Goal: Information Seeking & Learning: Learn about a topic

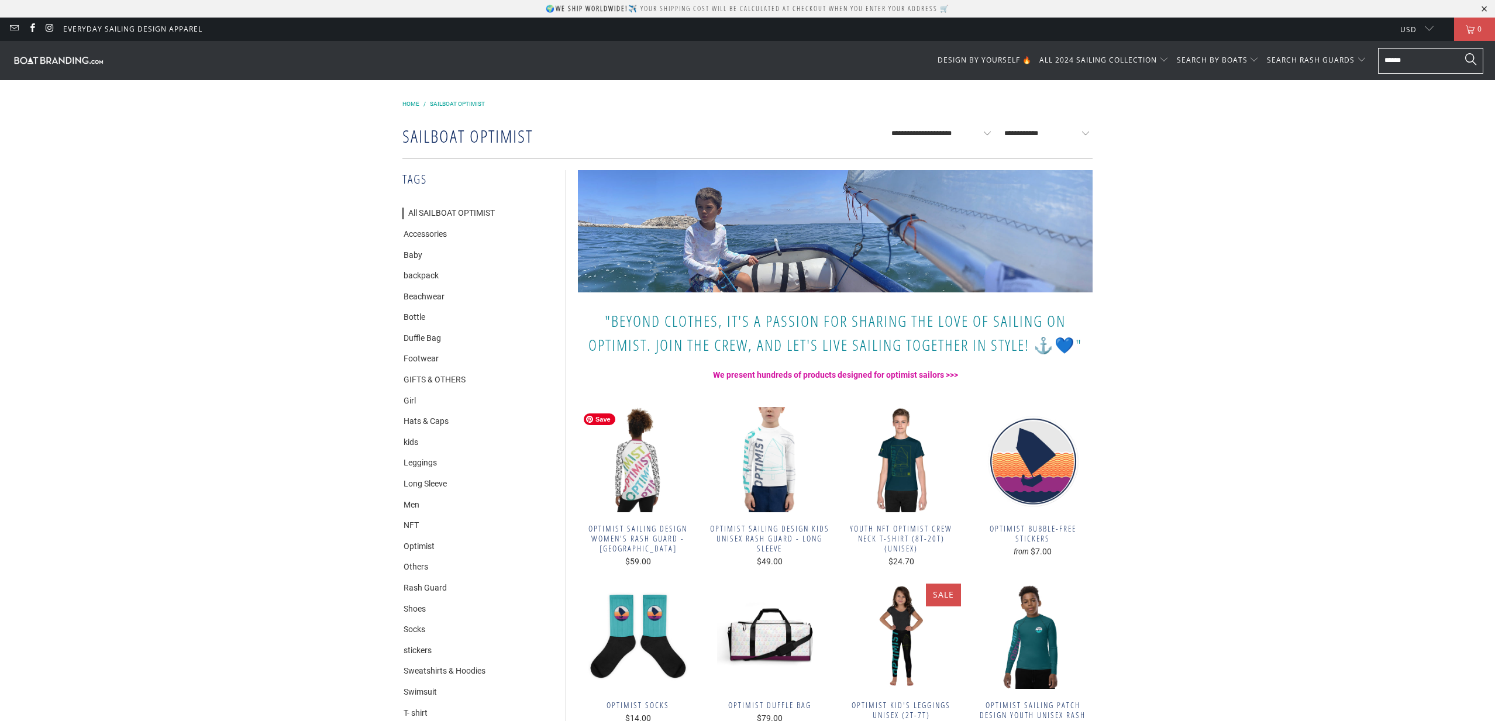
click at [639, 458] on img at bounding box center [638, 459] width 120 height 105
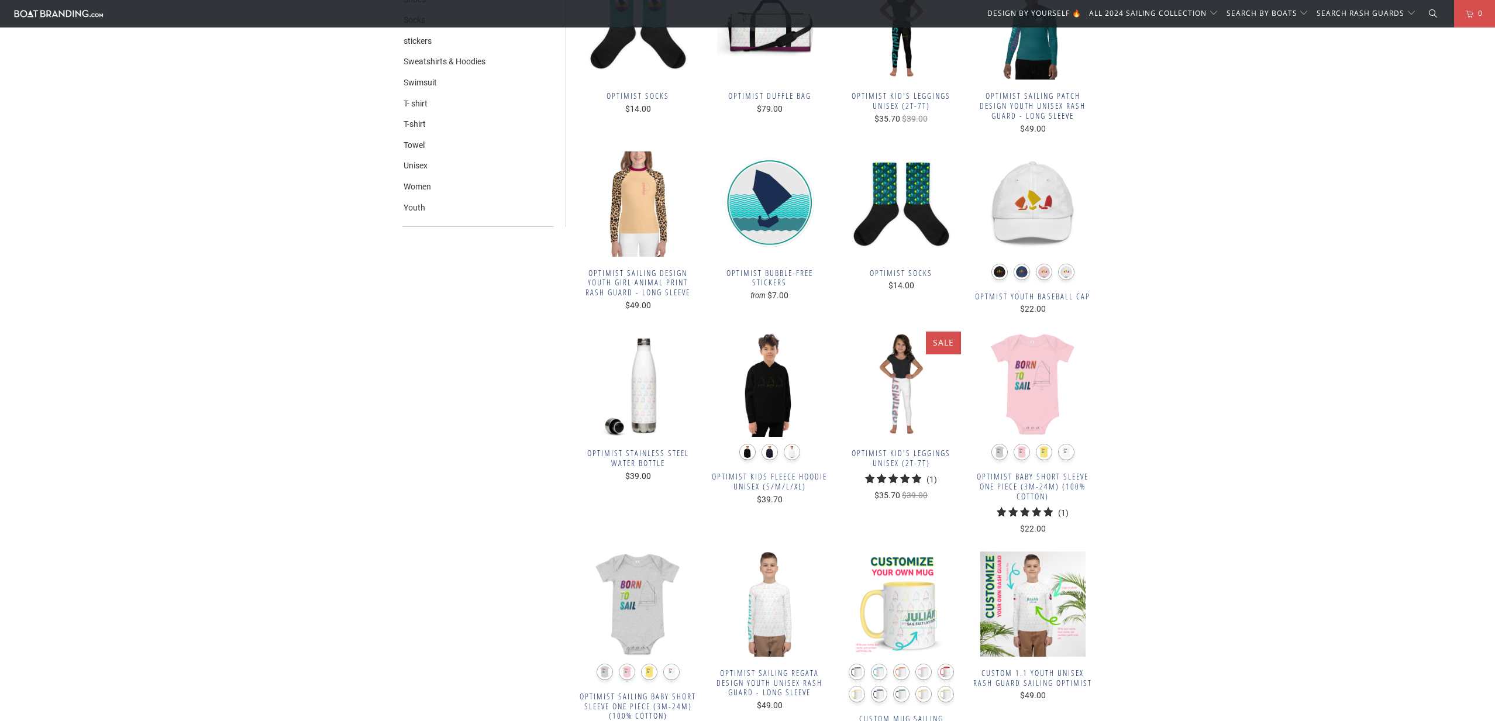
scroll to position [709, 0]
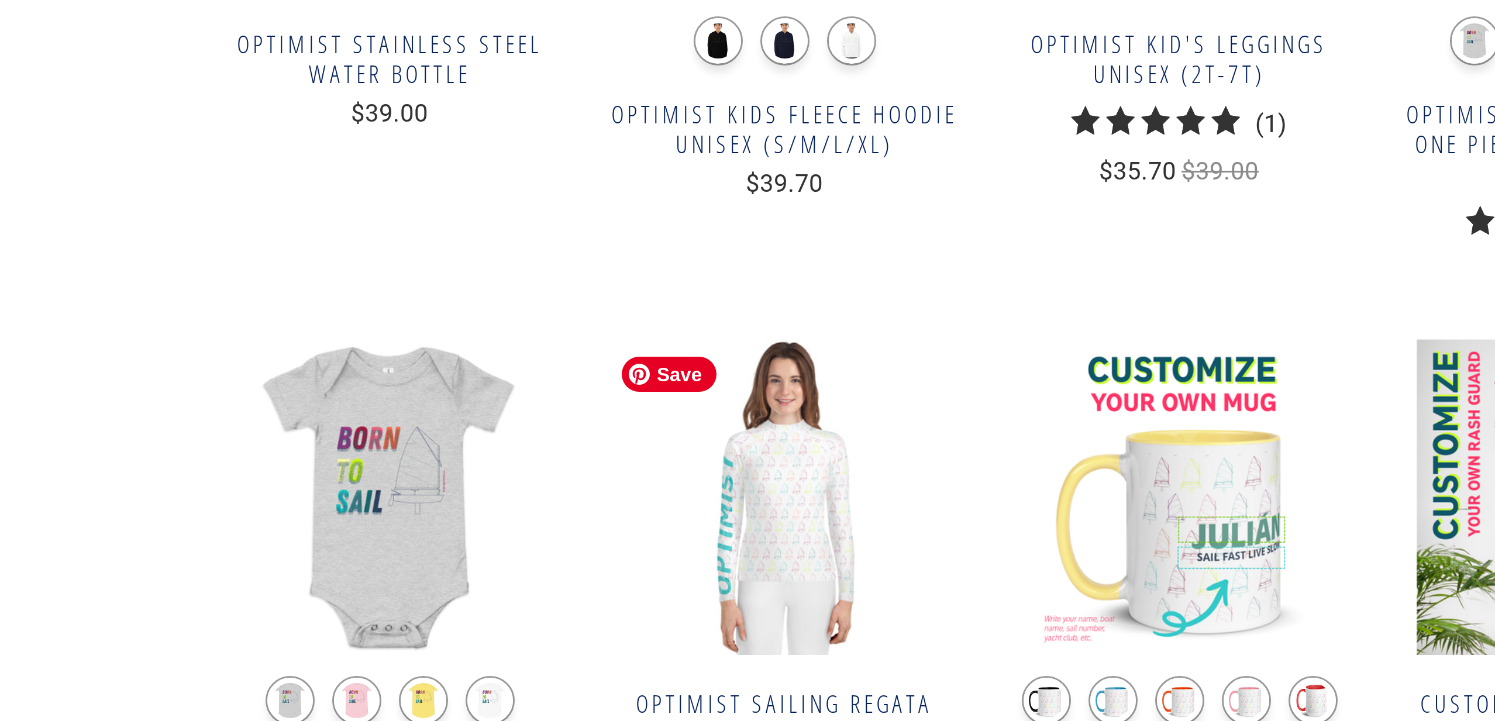
click at [776, 518] on img at bounding box center [769, 503] width 120 height 105
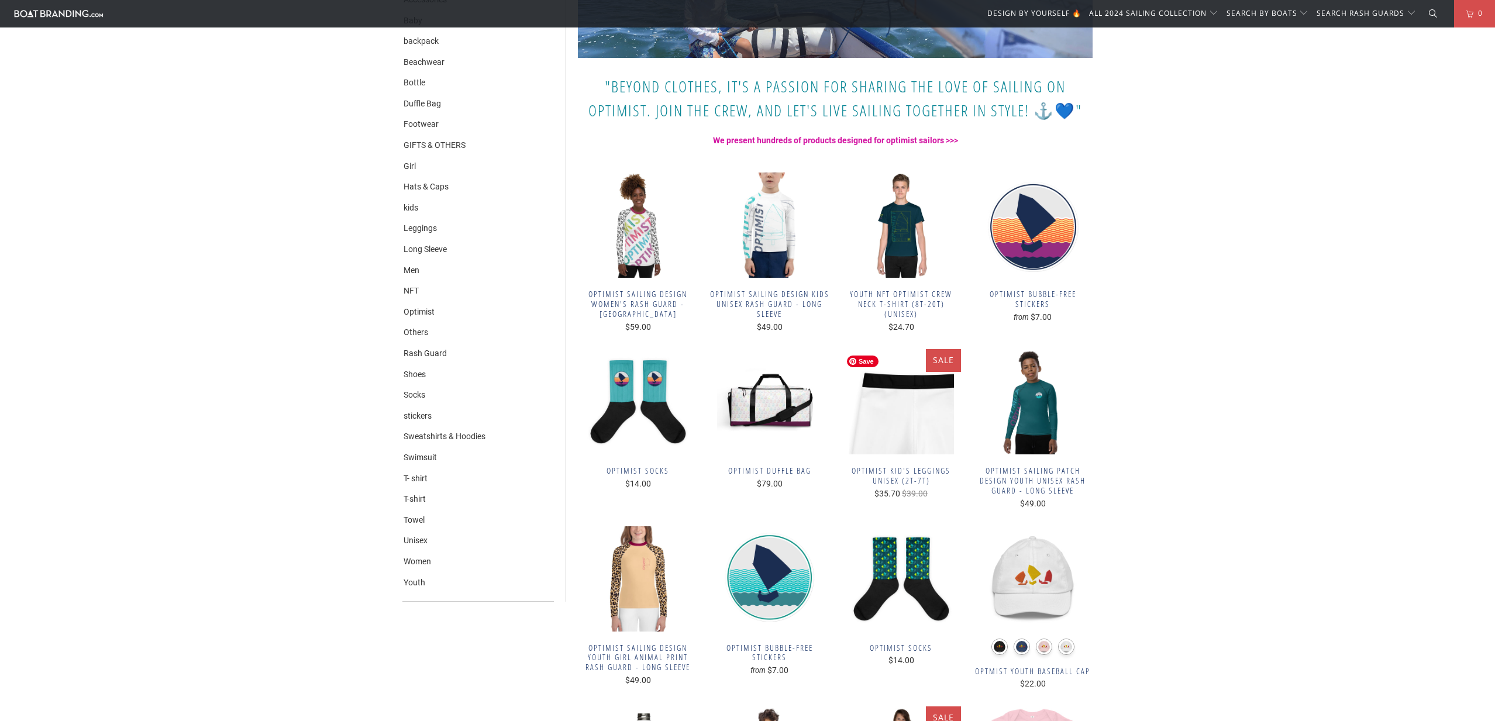
scroll to position [0, 0]
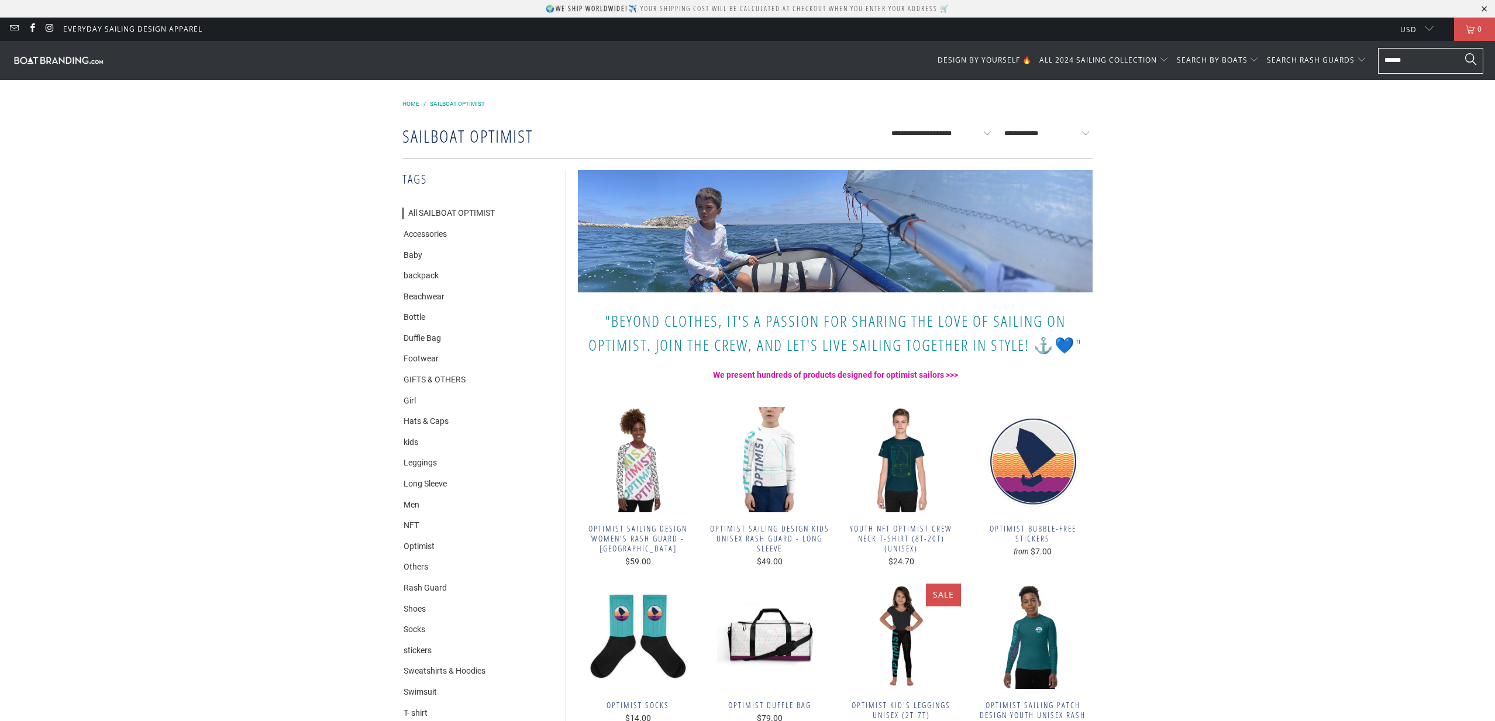
click at [71, 61] on img at bounding box center [59, 59] width 94 height 11
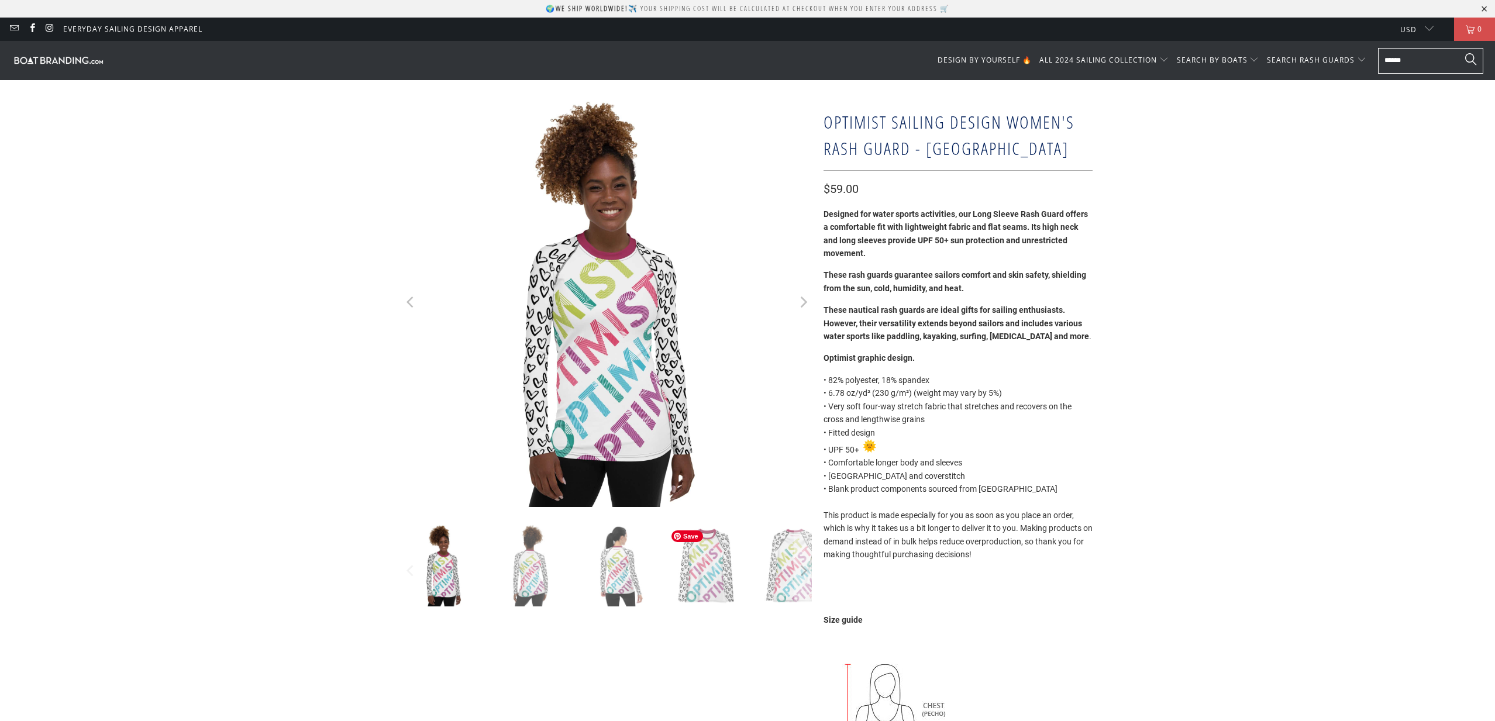
click at [691, 547] on img at bounding box center [706, 566] width 82 height 82
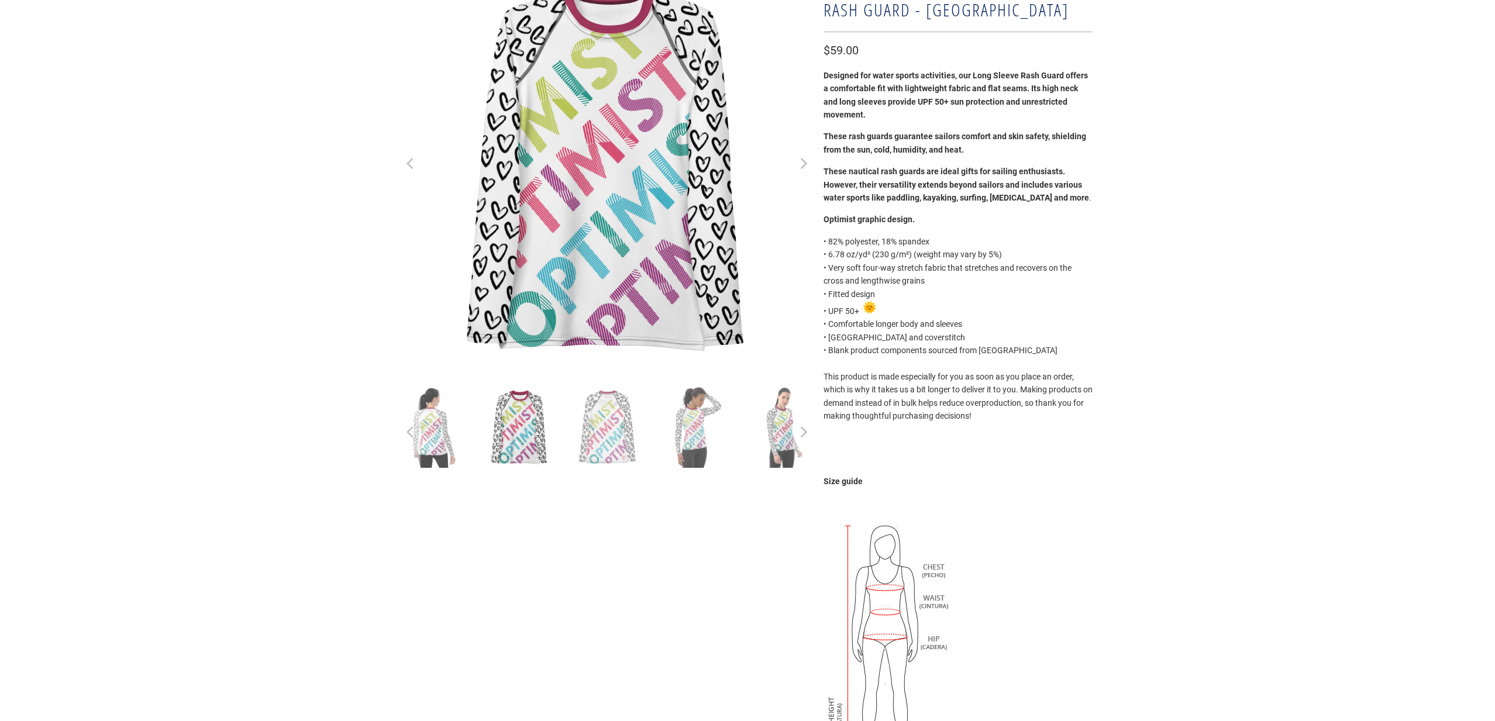
scroll to position [44, 0]
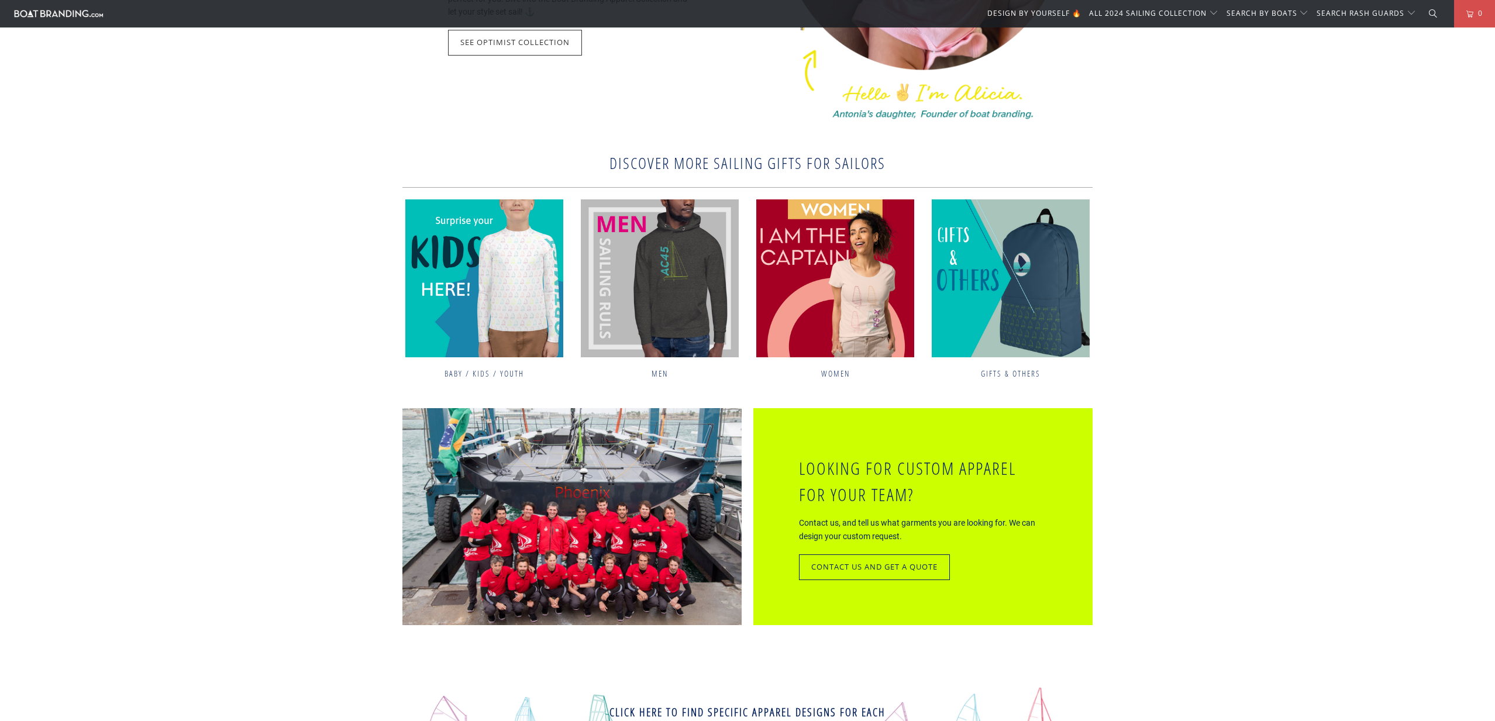
scroll to position [3667, 0]
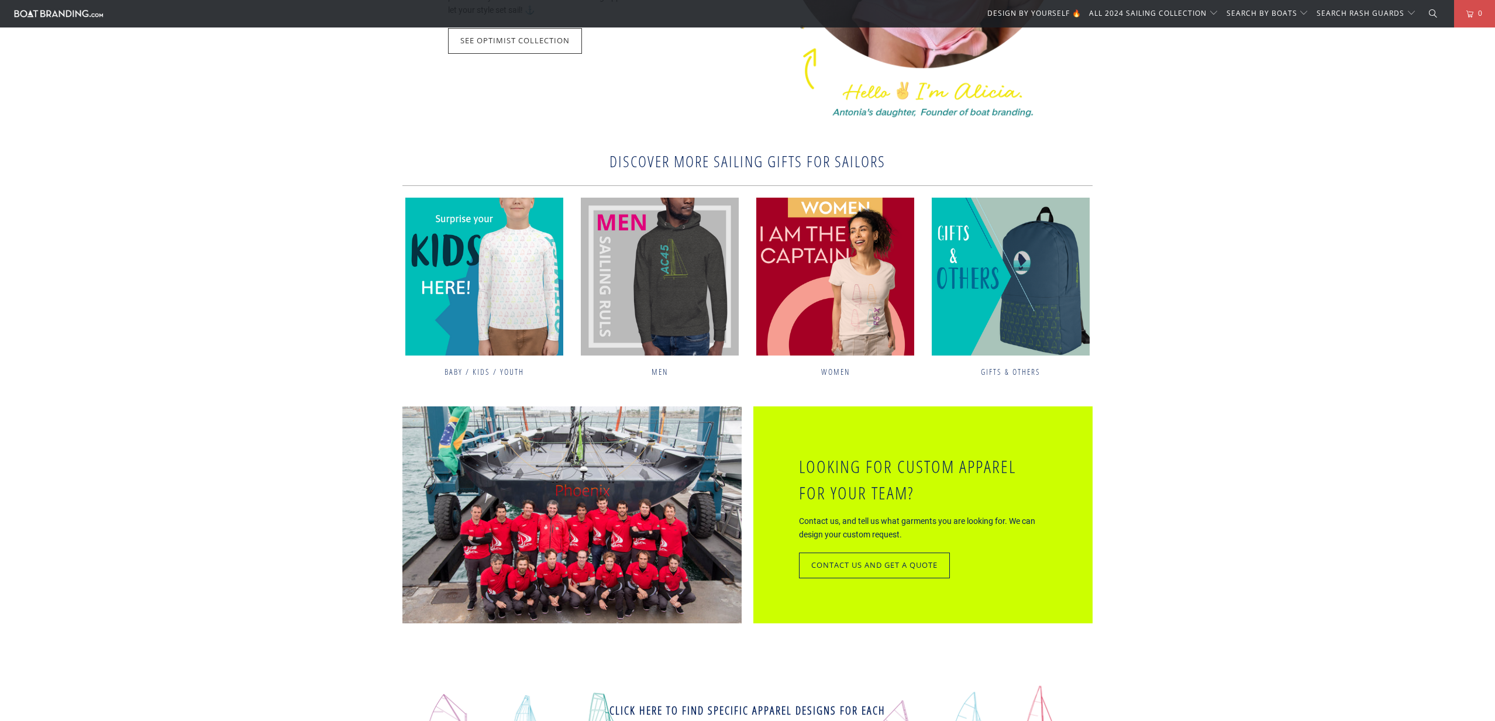
click at [859, 477] on link "Looking for custom apparel for your team?" at bounding box center [923, 478] width 248 height 55
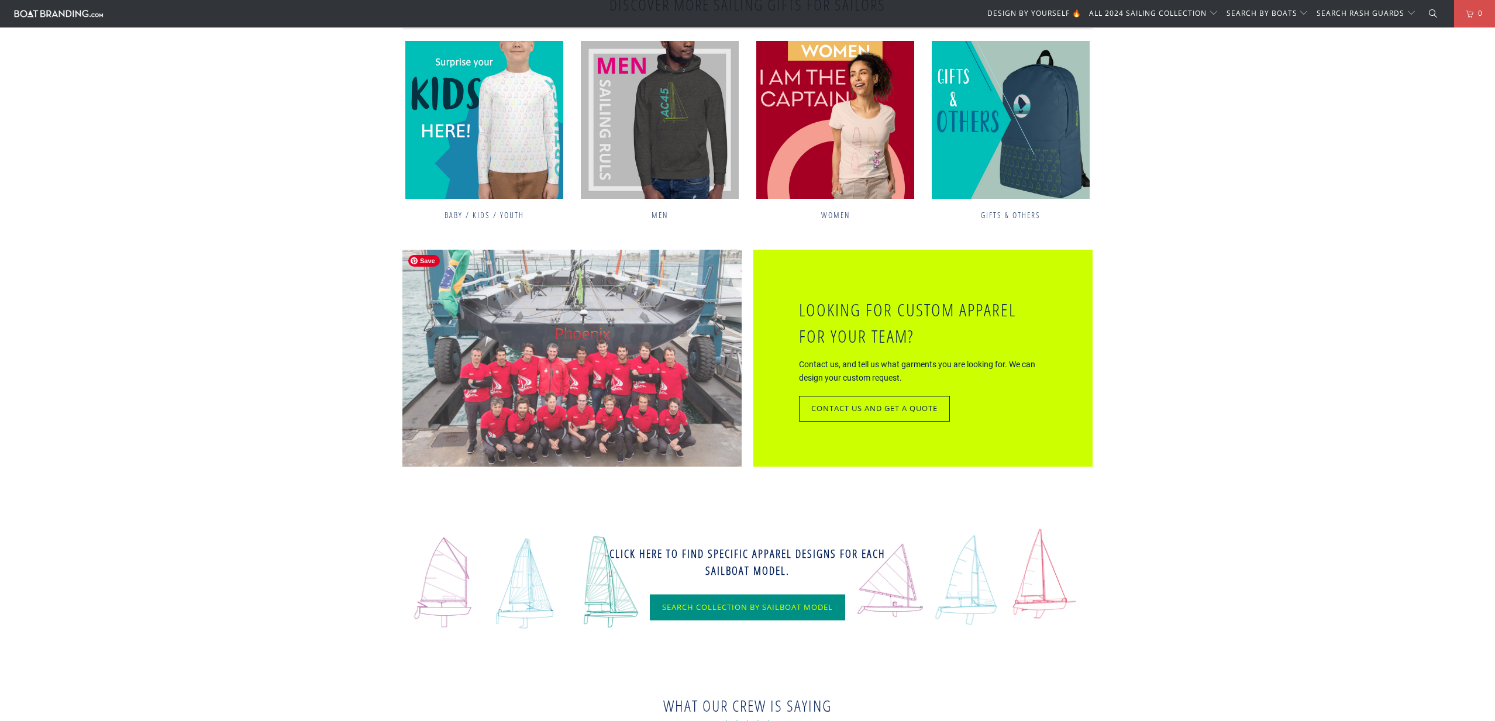
scroll to position [4192, 0]
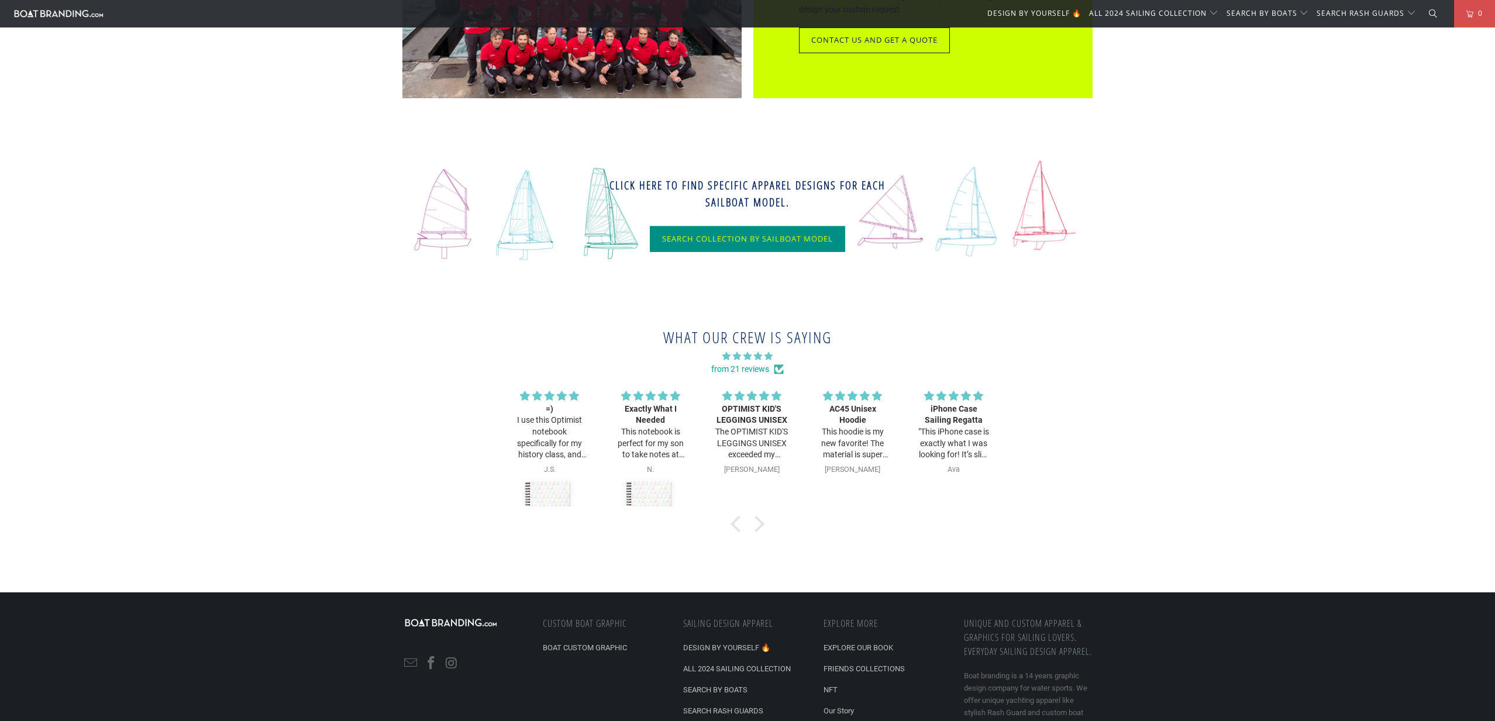
click at [529, 225] on div "Click here to find specific APPAREL designs for each sailboat MODEL. Search Col…" at bounding box center [747, 213] width 561 height 114
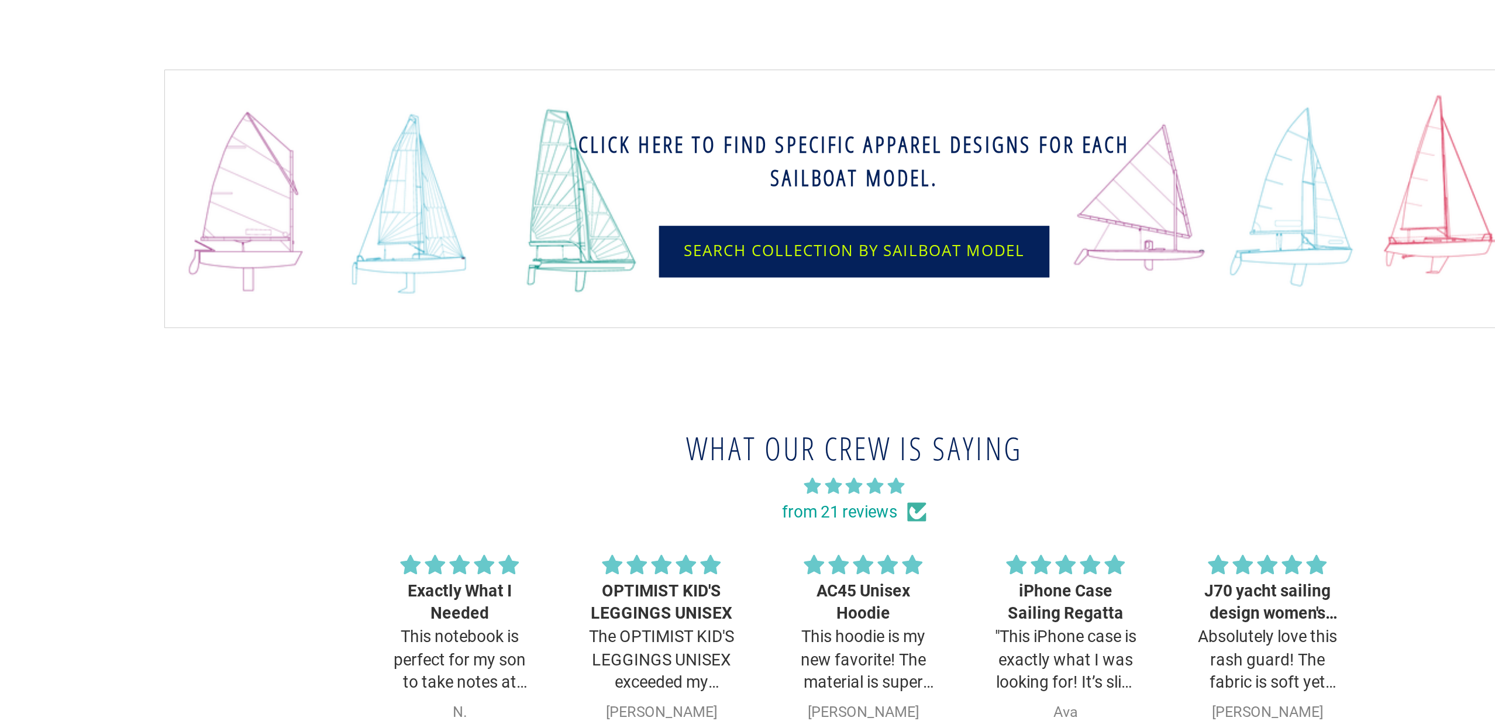
click at [710, 239] on link "Search Collection by sailboat model" at bounding box center [747, 239] width 195 height 26
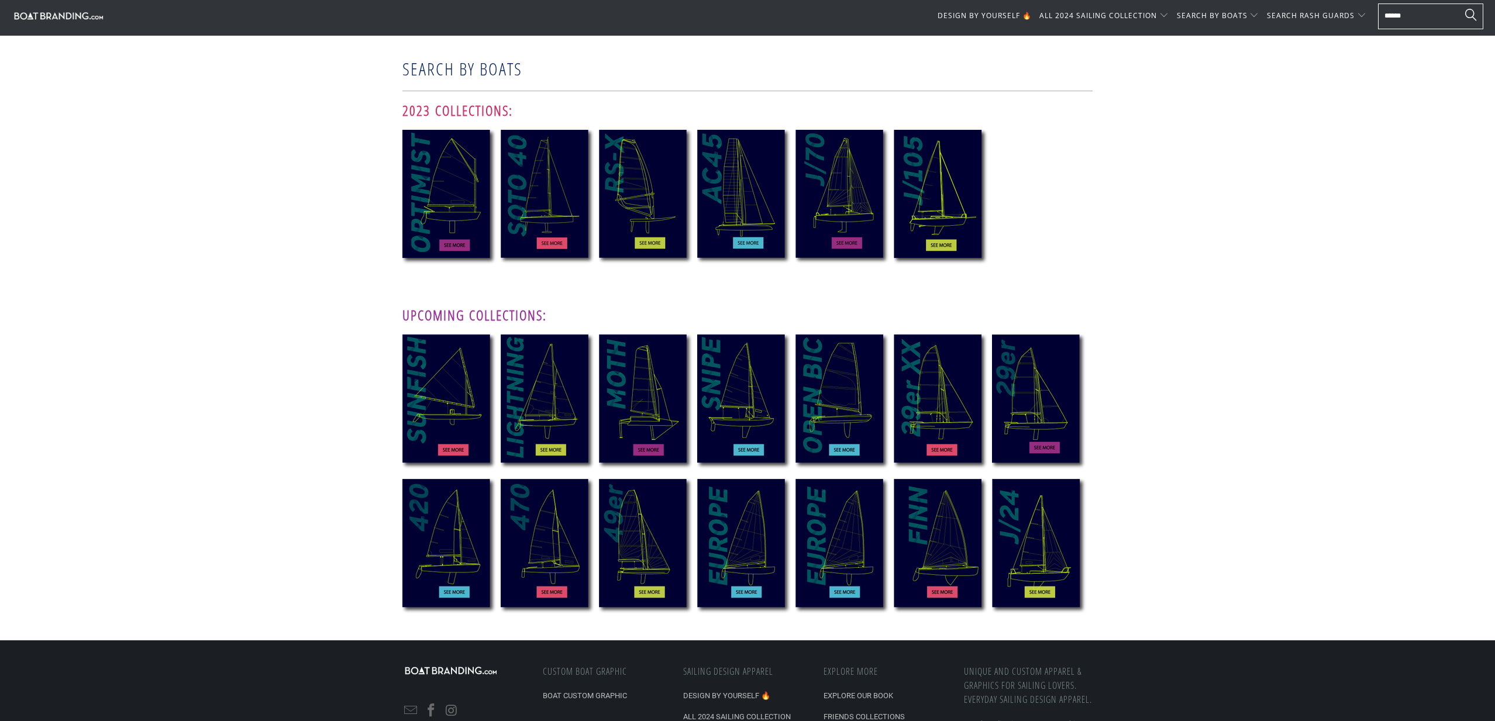
scroll to position [103, 0]
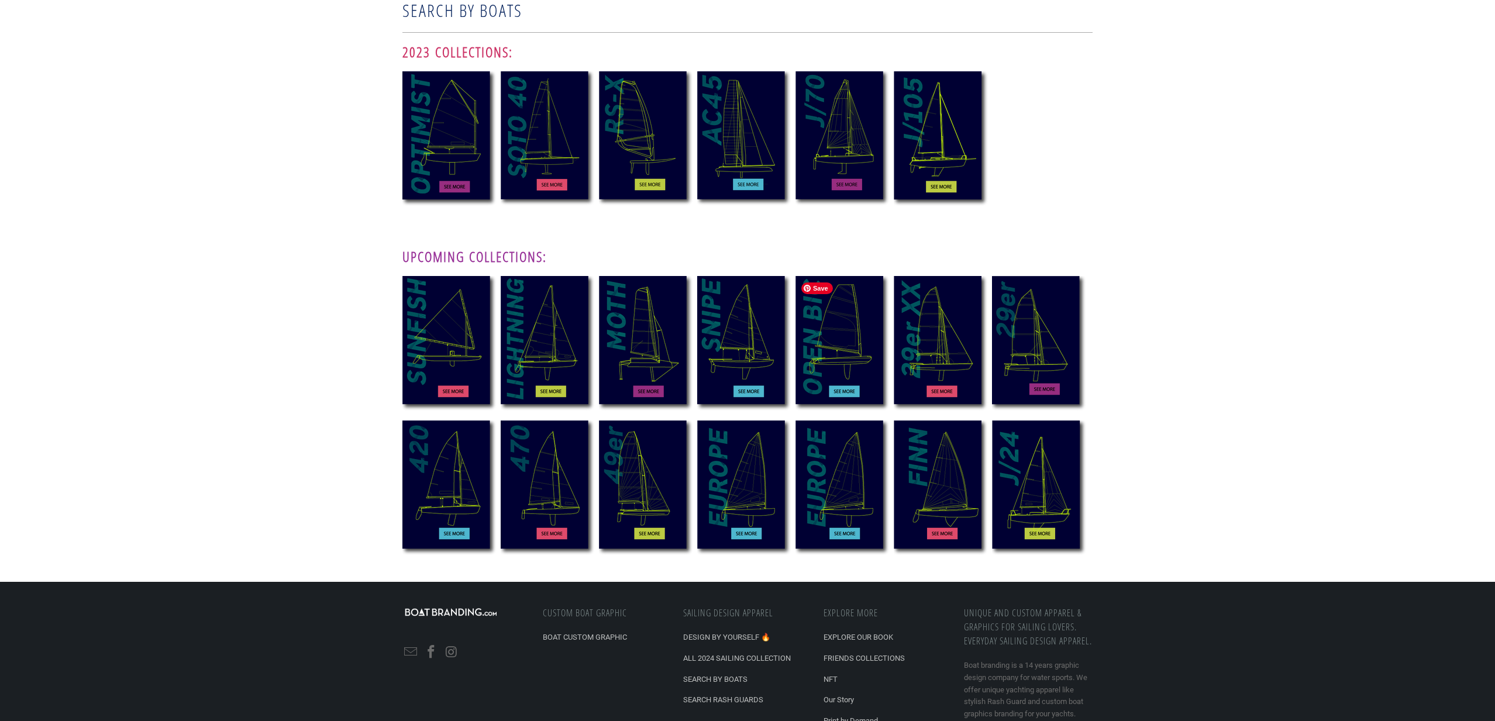
click at [848, 317] on img at bounding box center [844, 346] width 98 height 140
click at [839, 384] on img at bounding box center [844, 346] width 98 height 140
click at [568, 123] on img at bounding box center [550, 141] width 98 height 140
click at [847, 168] on img at bounding box center [844, 141] width 98 height 140
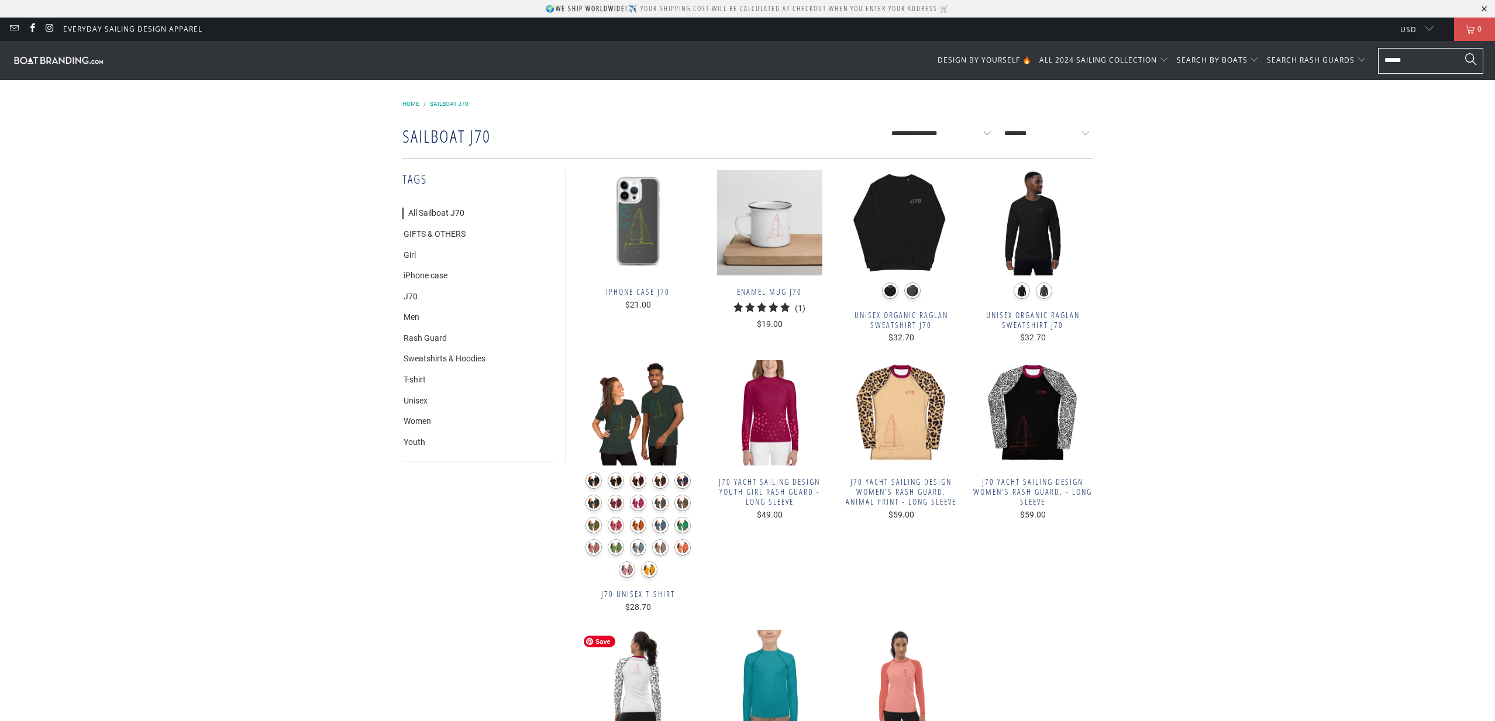
click at [648, 665] on img at bounding box center [638, 682] width 120 height 105
click at [661, 502] on span "Heather Deep Teal" at bounding box center [659, 505] width 81 height 14
click at [653, 521] on label "Heather Deep Teal" at bounding box center [660, 525] width 16 height 16
click at [444, 359] on link "Sweatshirts & Hoodies" at bounding box center [443, 359] width 83 height 12
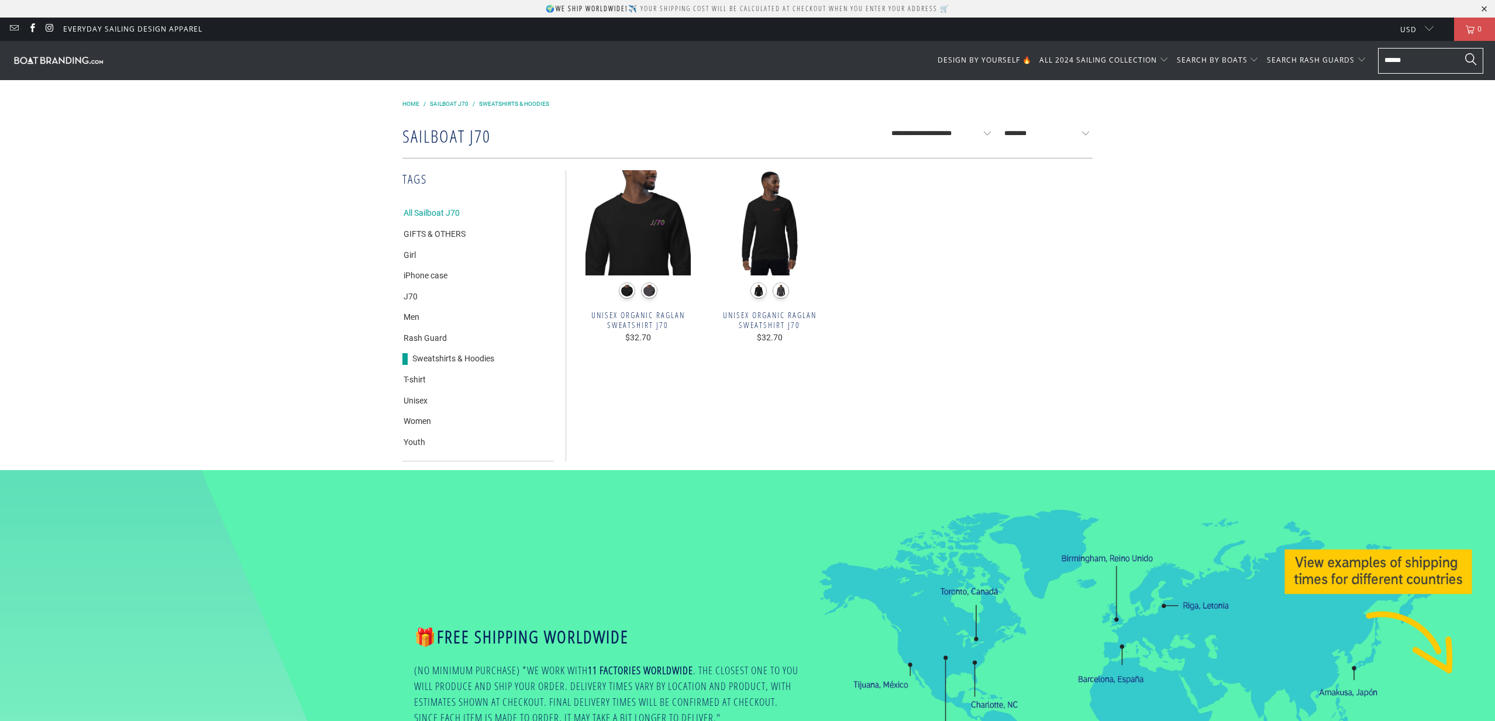
click at [450, 214] on link "All Sailboat J70" at bounding box center [430, 214] width 57 height 12
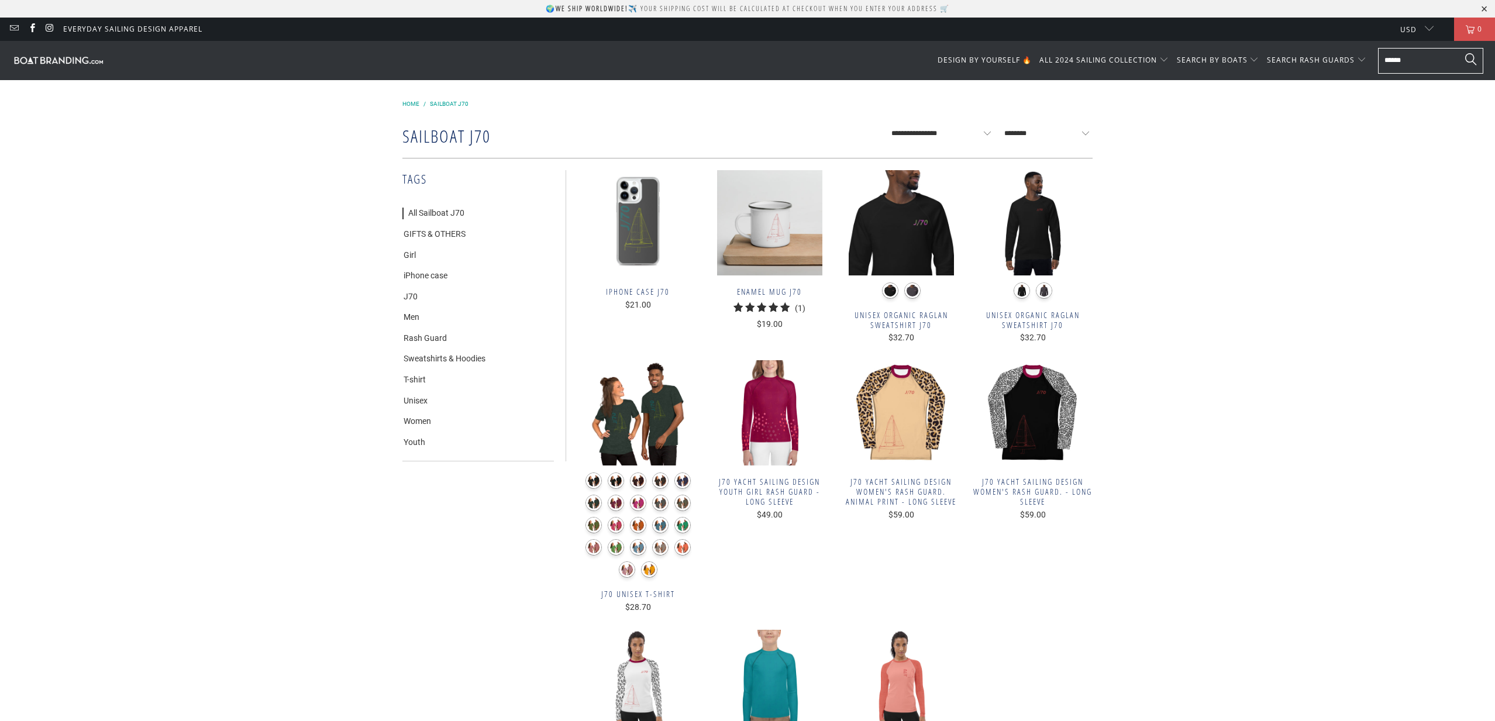
scroll to position [769, 0]
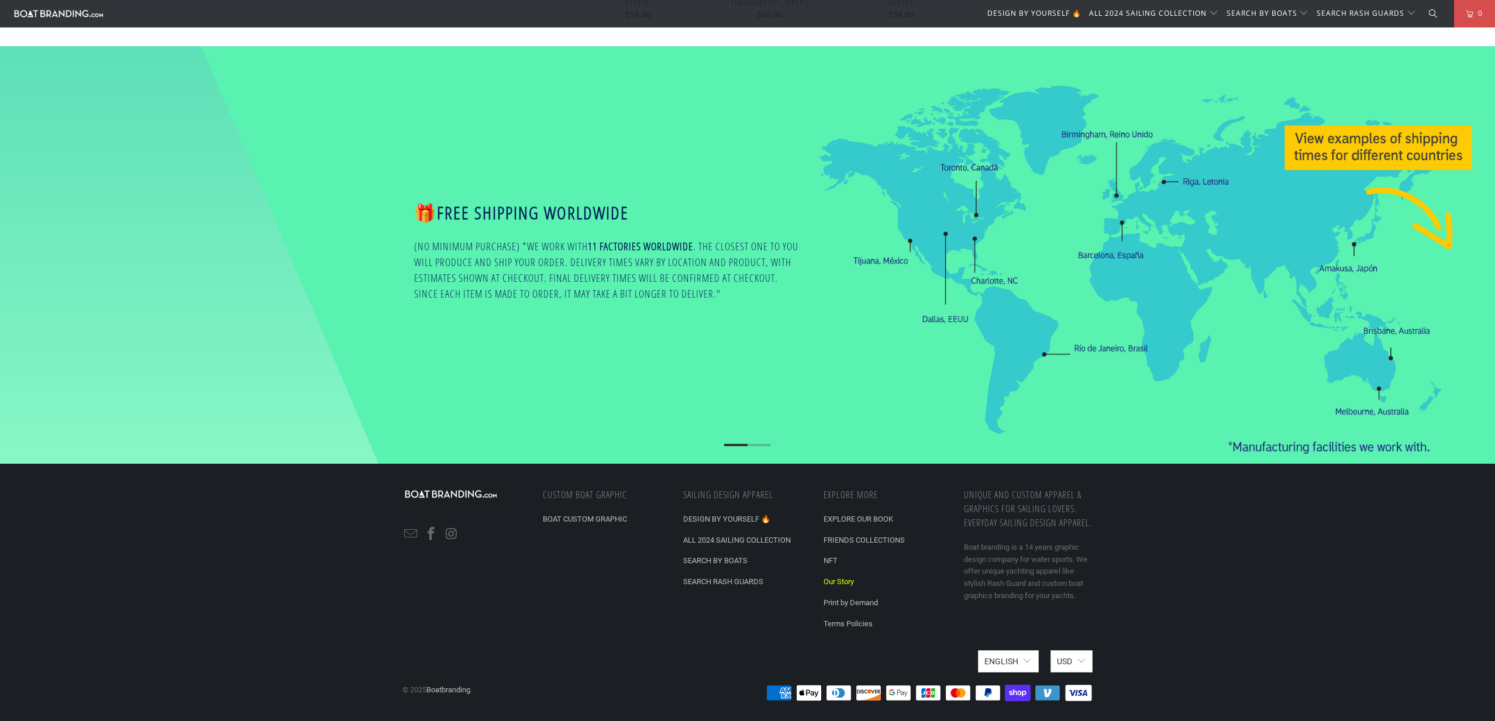
click at [844, 585] on link "Our Story" at bounding box center [838, 581] width 30 height 9
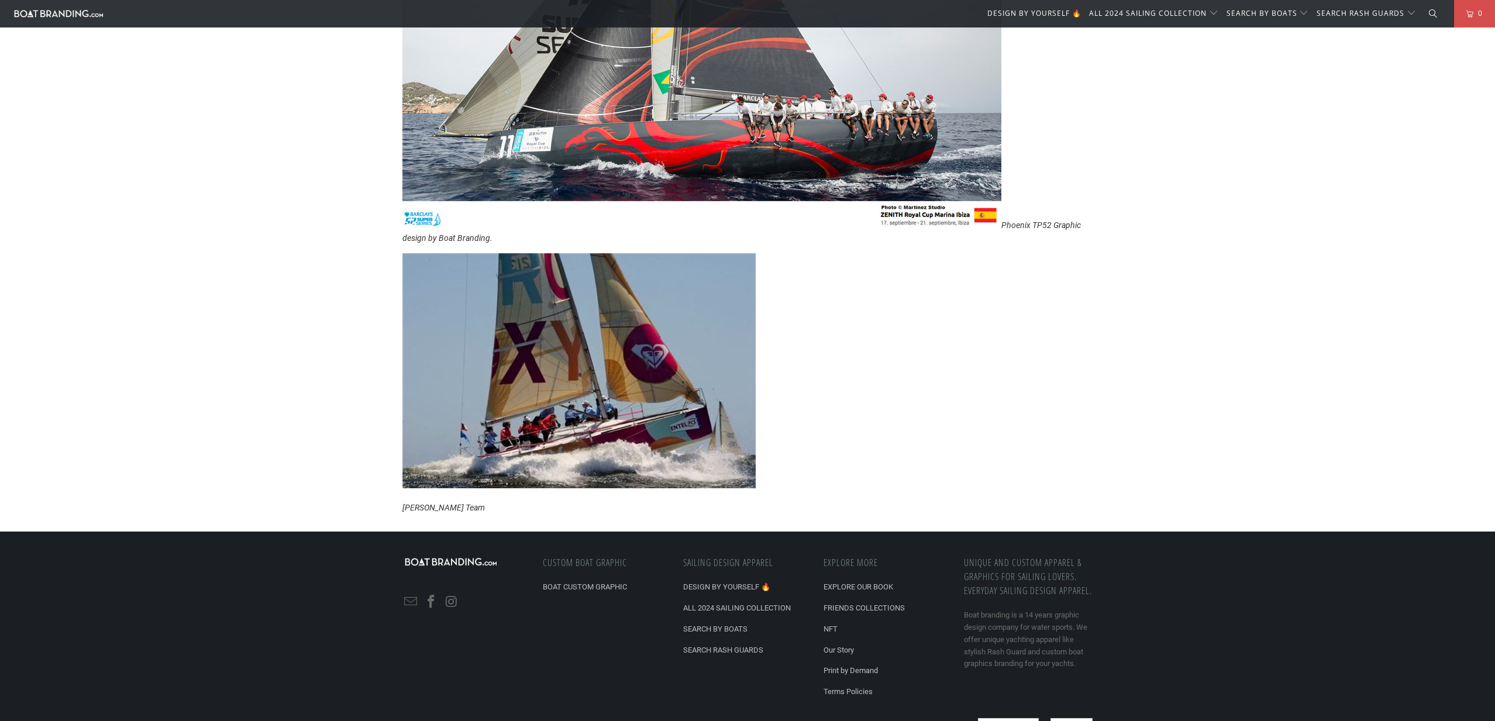
scroll to position [2154, 0]
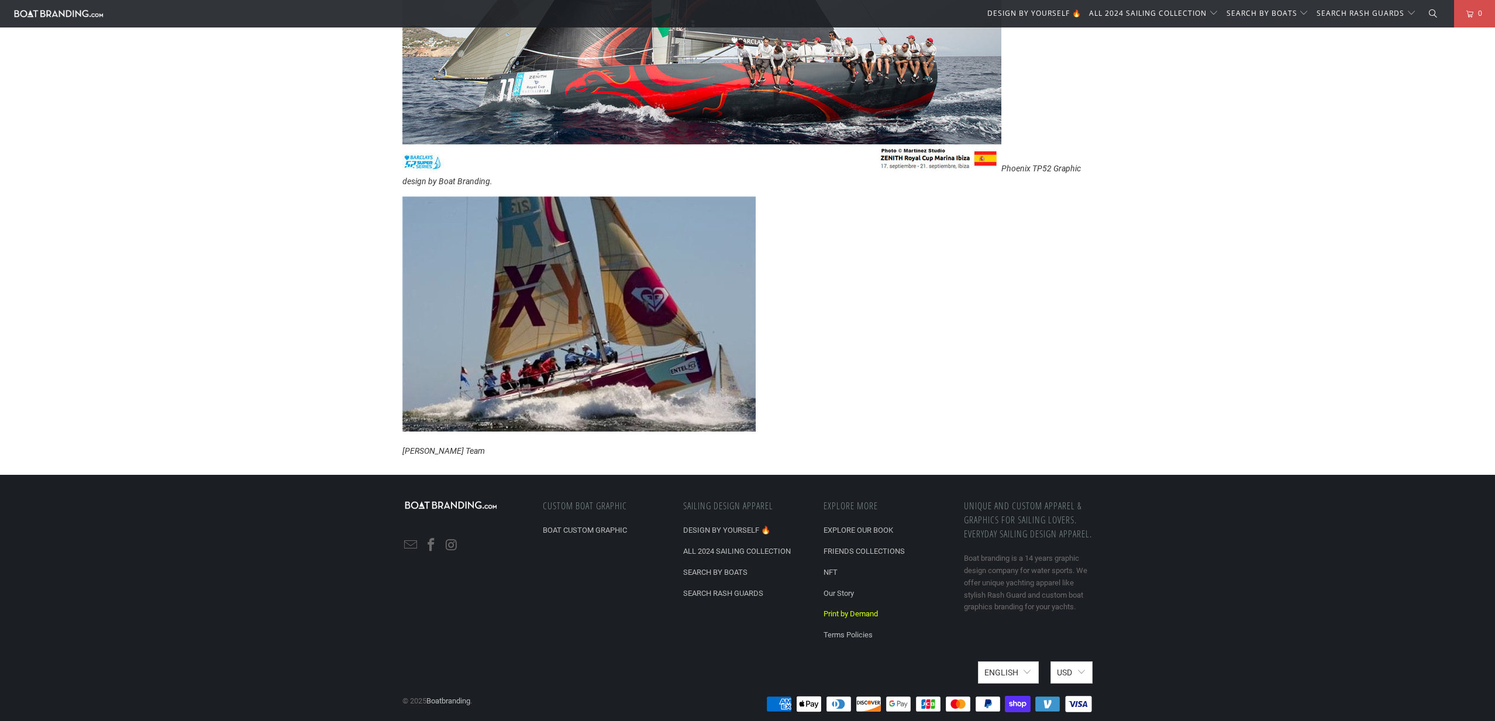
click at [848, 609] on link "Print by Demand" at bounding box center [850, 613] width 54 height 9
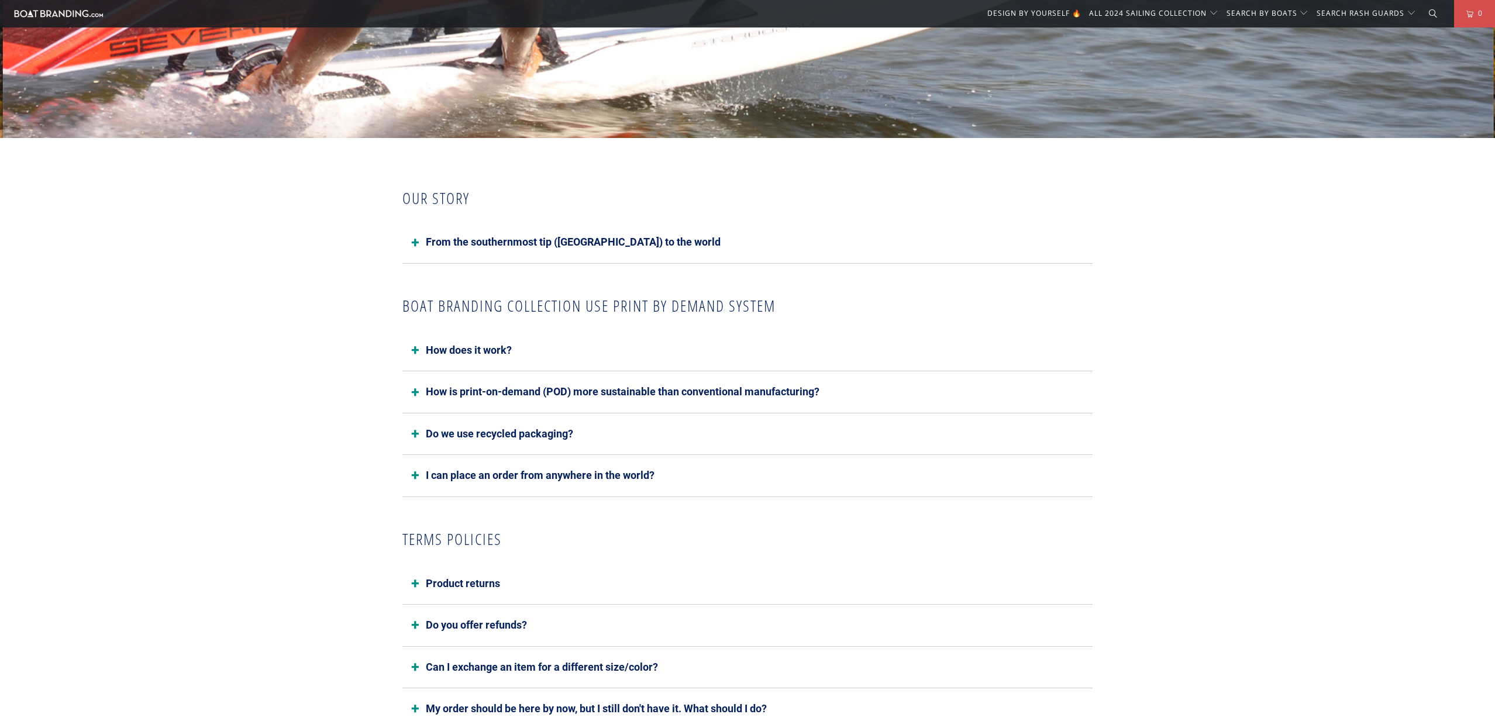
scroll to position [564, 0]
click at [579, 245] on button "From the southernmost tip ([GEOGRAPHIC_DATA]) to the world" at bounding box center [747, 242] width 690 height 42
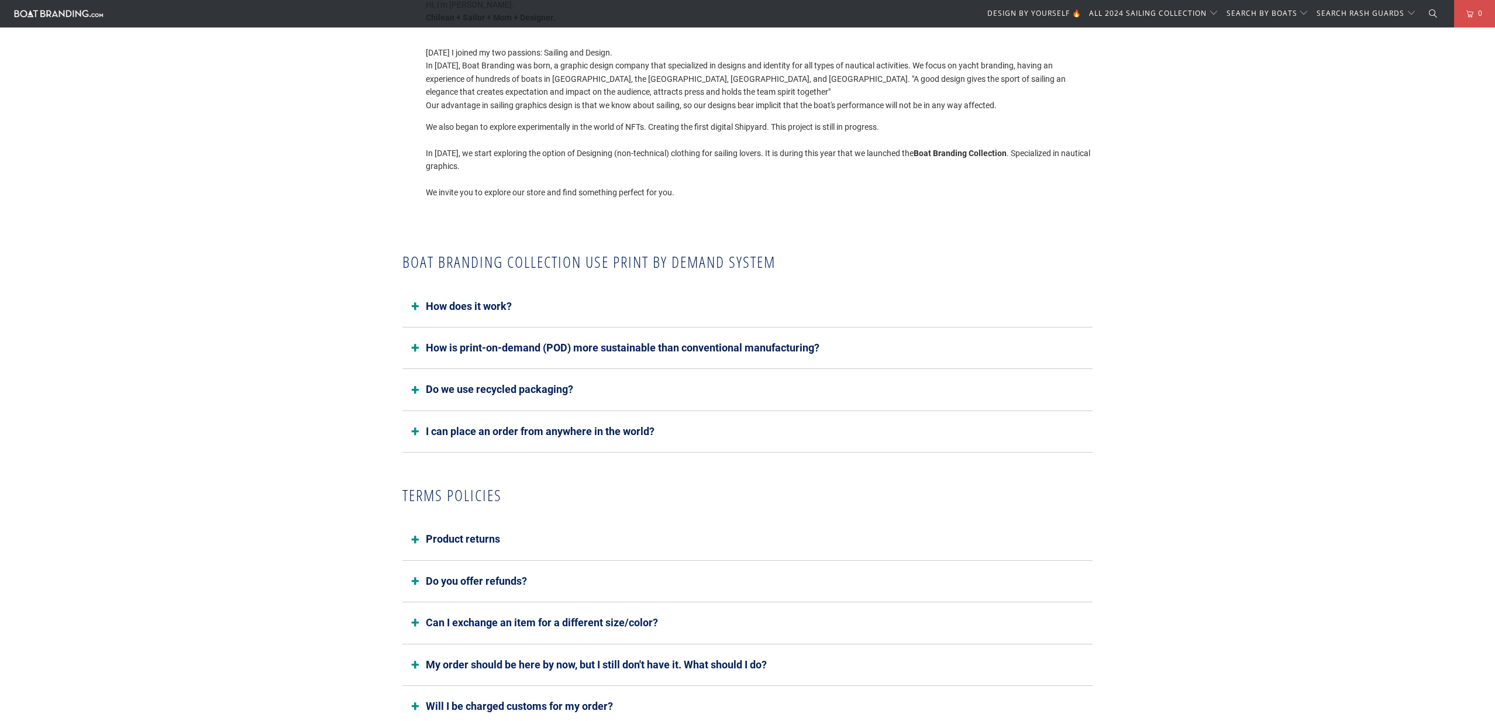
scroll to position [841, 0]
click at [512, 305] on button "How does it work?" at bounding box center [747, 306] width 690 height 42
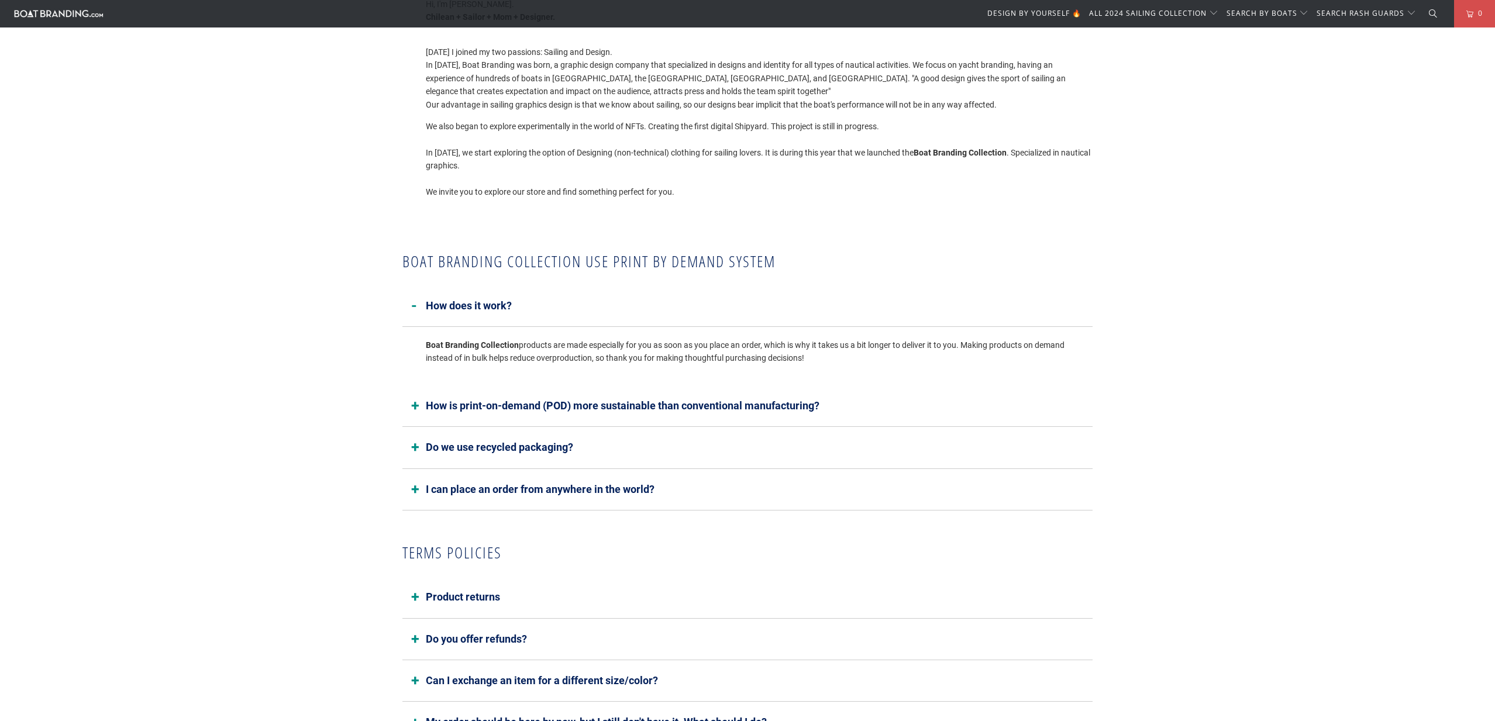
click at [519, 399] on button "How is print-on-demand (POD) more sustainable than conventional manufacturing?" at bounding box center [747, 406] width 690 height 42
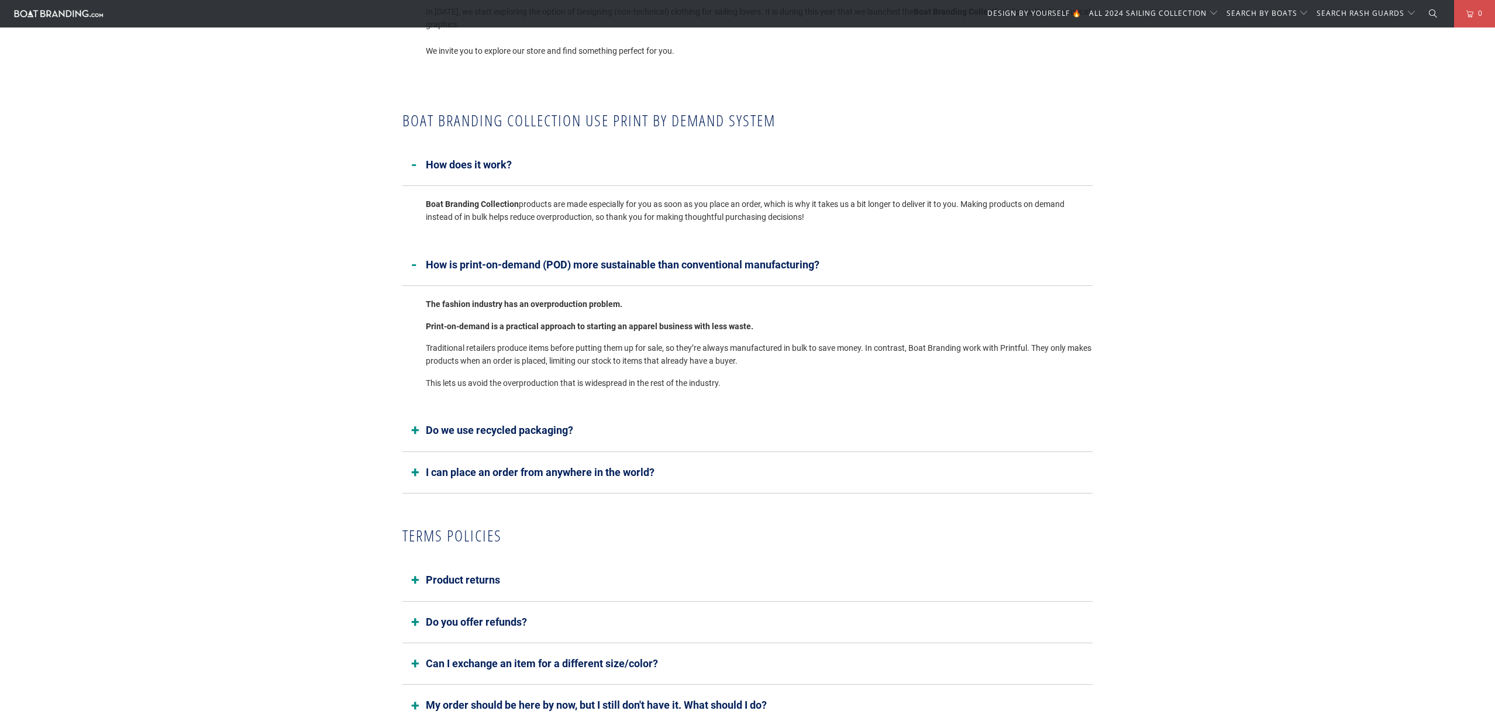
scroll to position [985, 0]
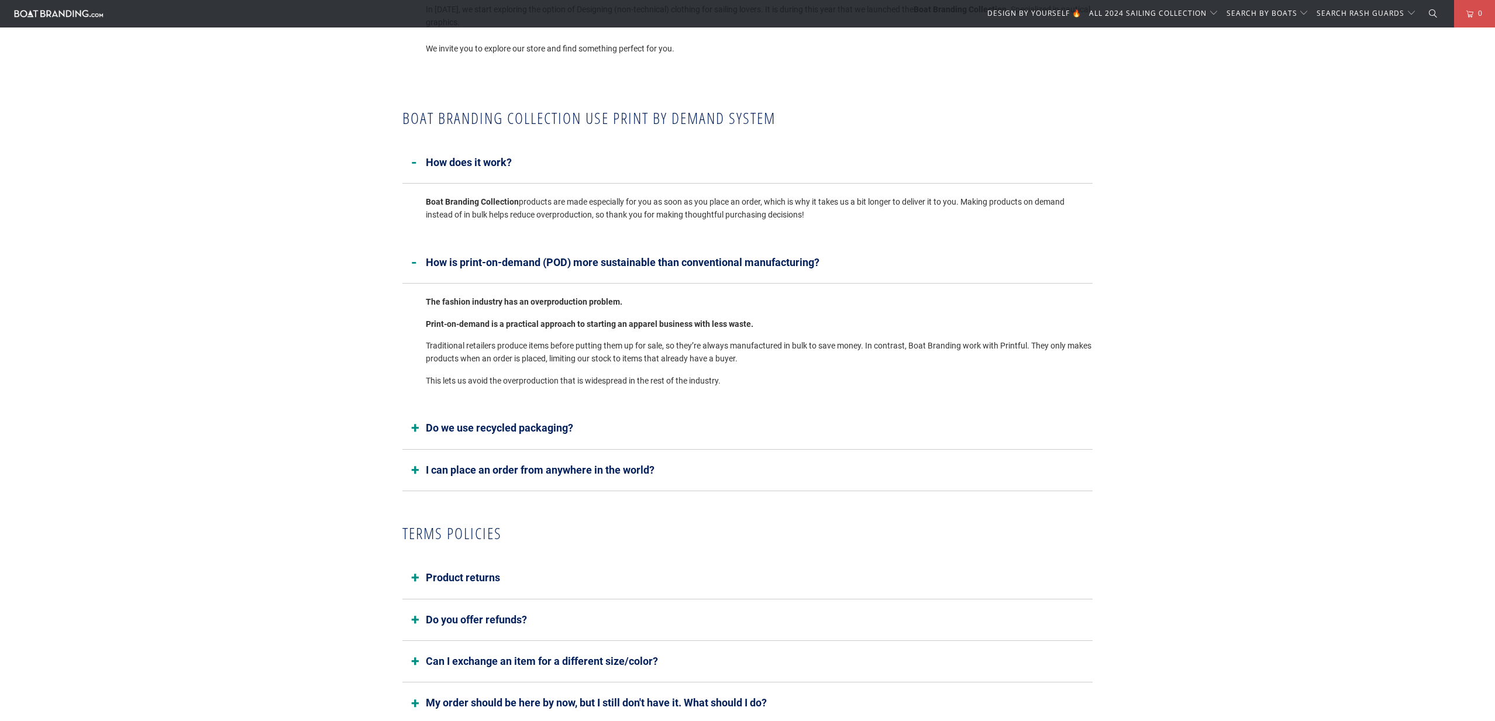
click at [512, 430] on button "Do we use recycled packaging?" at bounding box center [747, 429] width 690 height 42
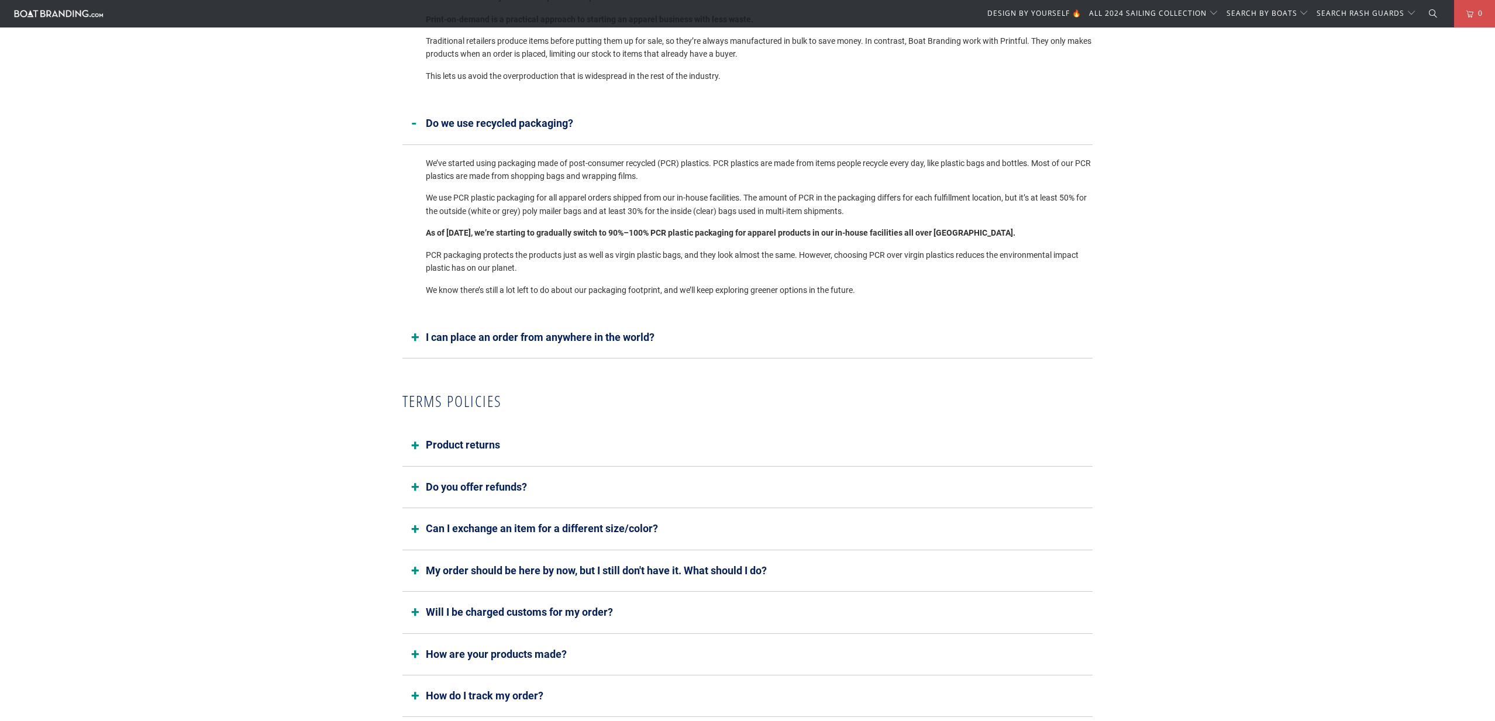
scroll to position [1291, 0]
click at [498, 443] on button "Product returns" at bounding box center [747, 444] width 690 height 42
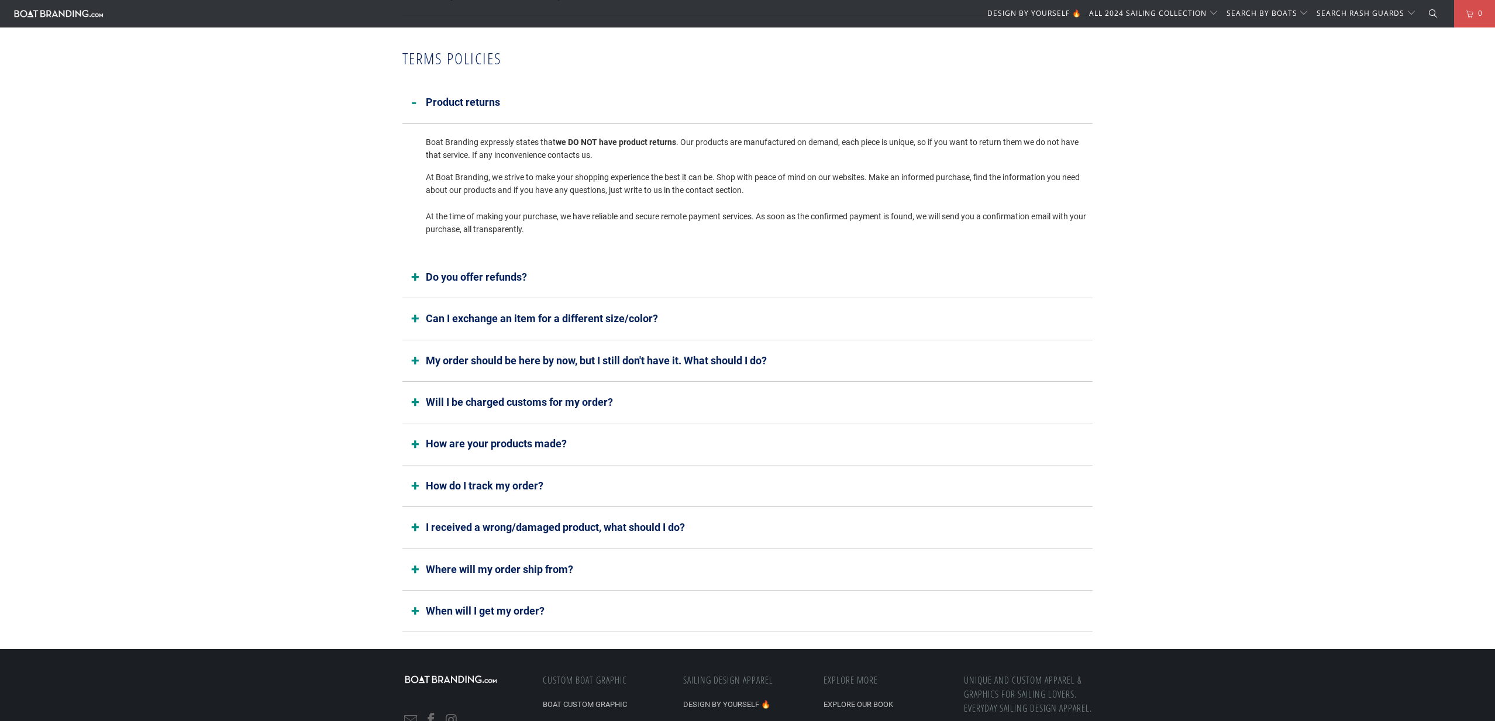
scroll to position [1633, 0]
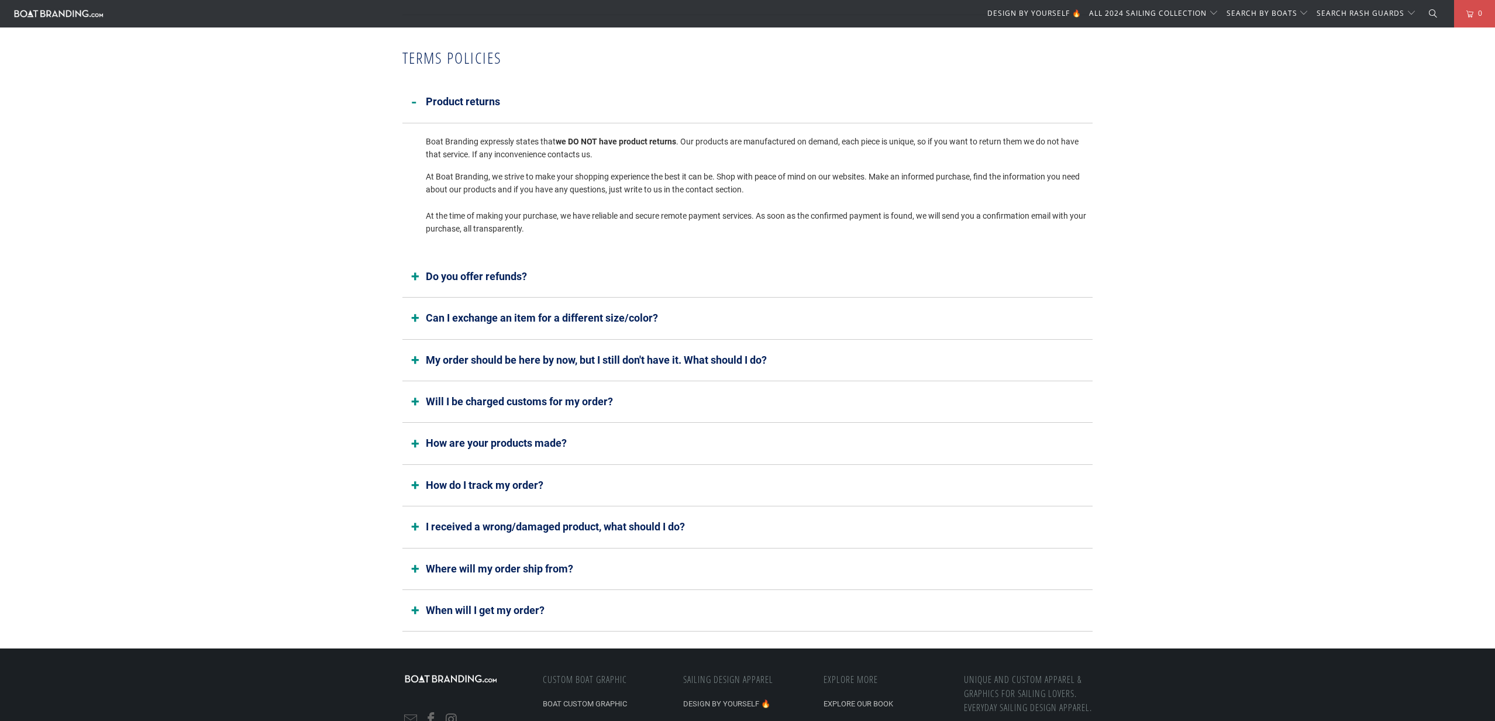
click at [525, 400] on button "Will I be charged customs for my order?" at bounding box center [747, 402] width 690 height 42
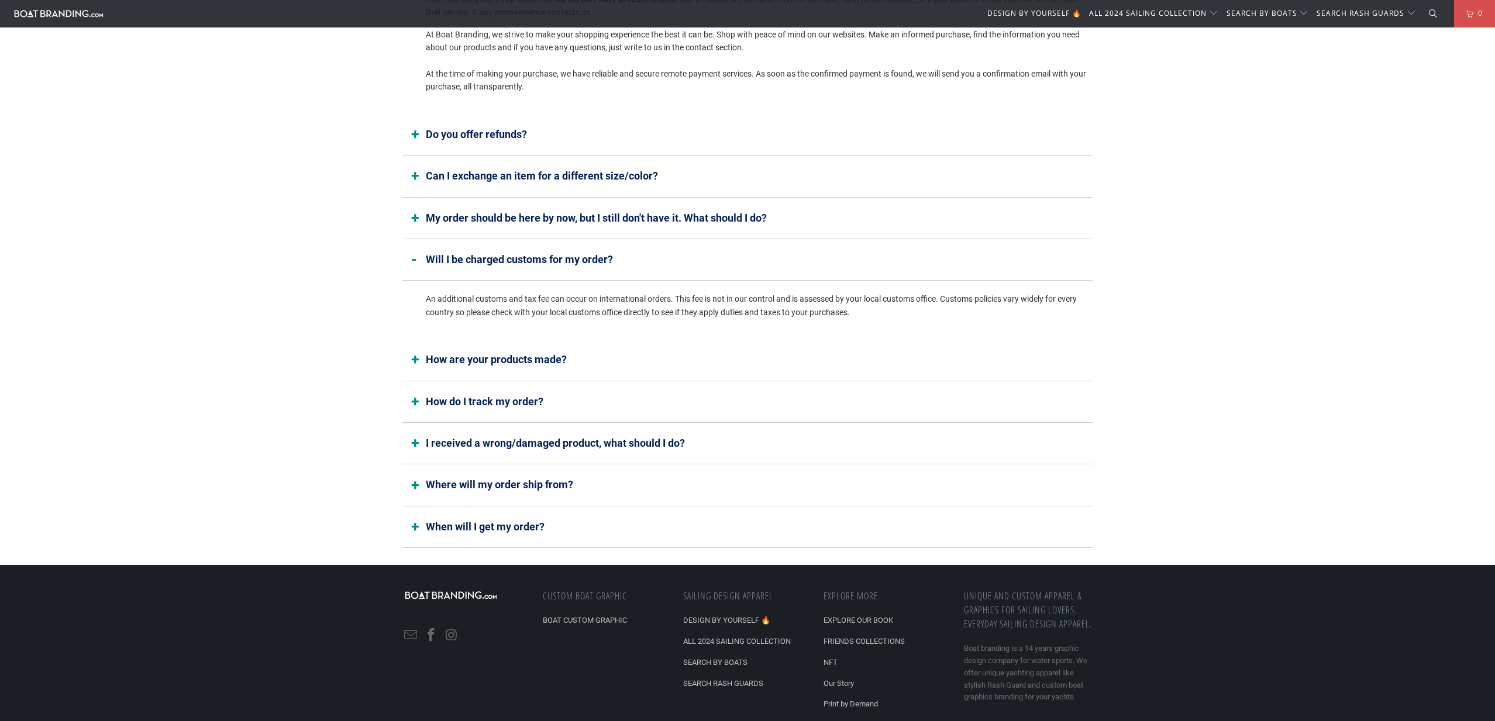
scroll to position [1848, 0]
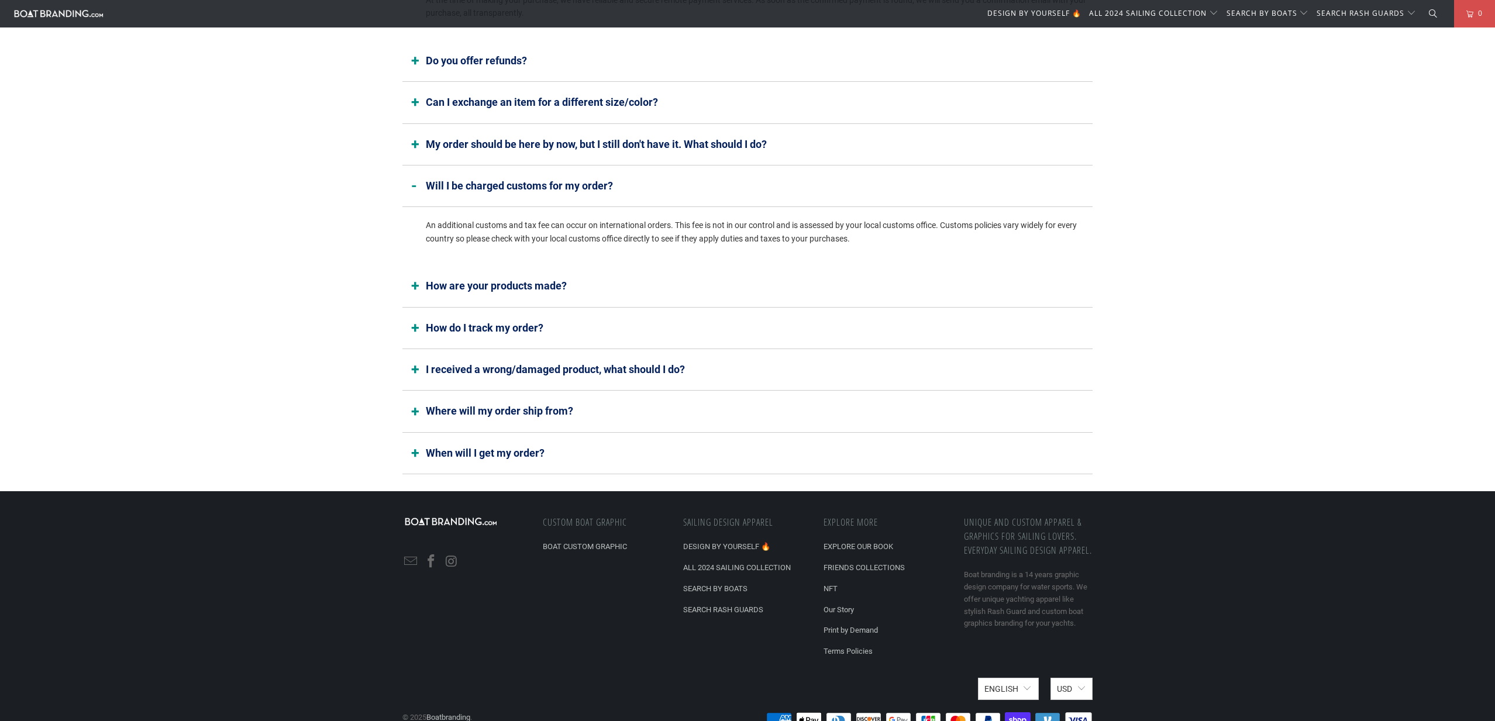
click at [520, 410] on button "Where will my order ship from?" at bounding box center [747, 412] width 690 height 42
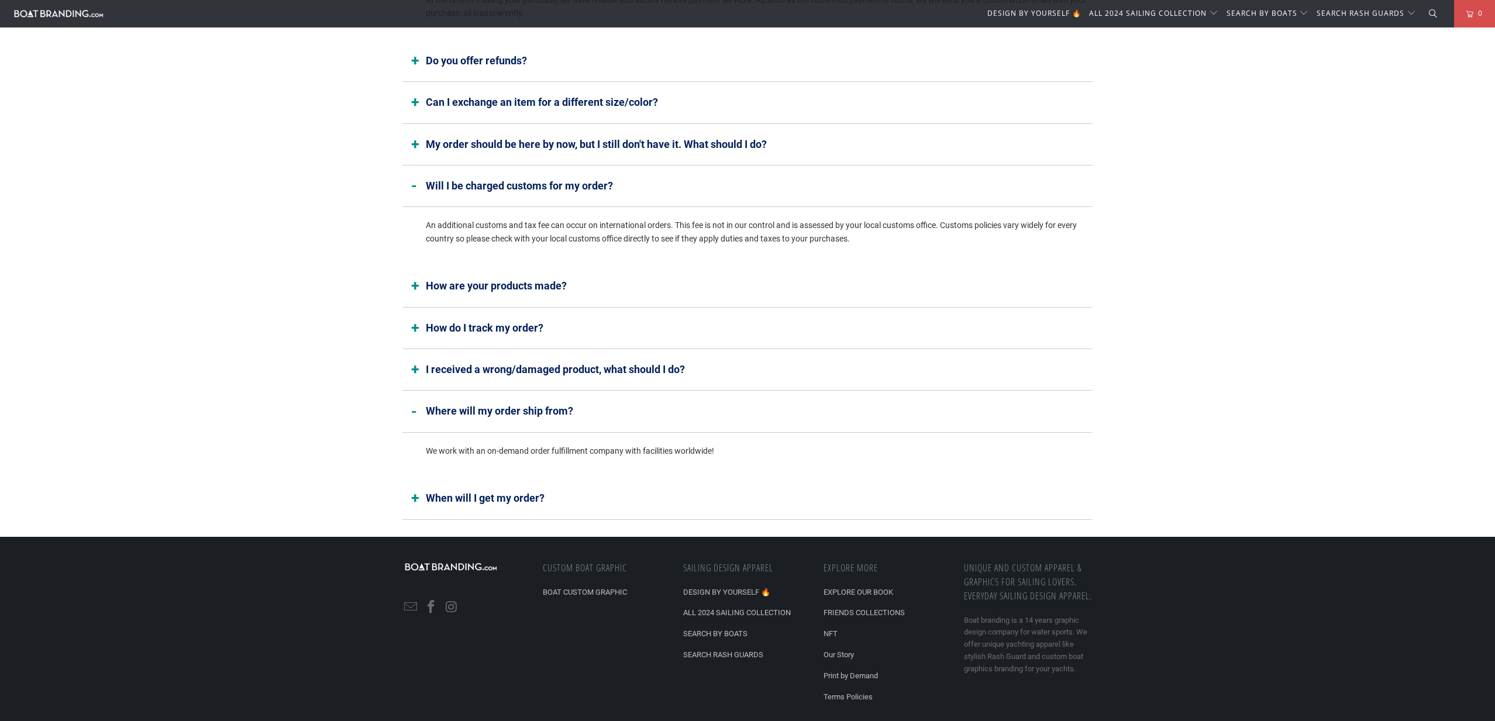
click at [499, 499] on button "When will I get my order?" at bounding box center [747, 499] width 690 height 42
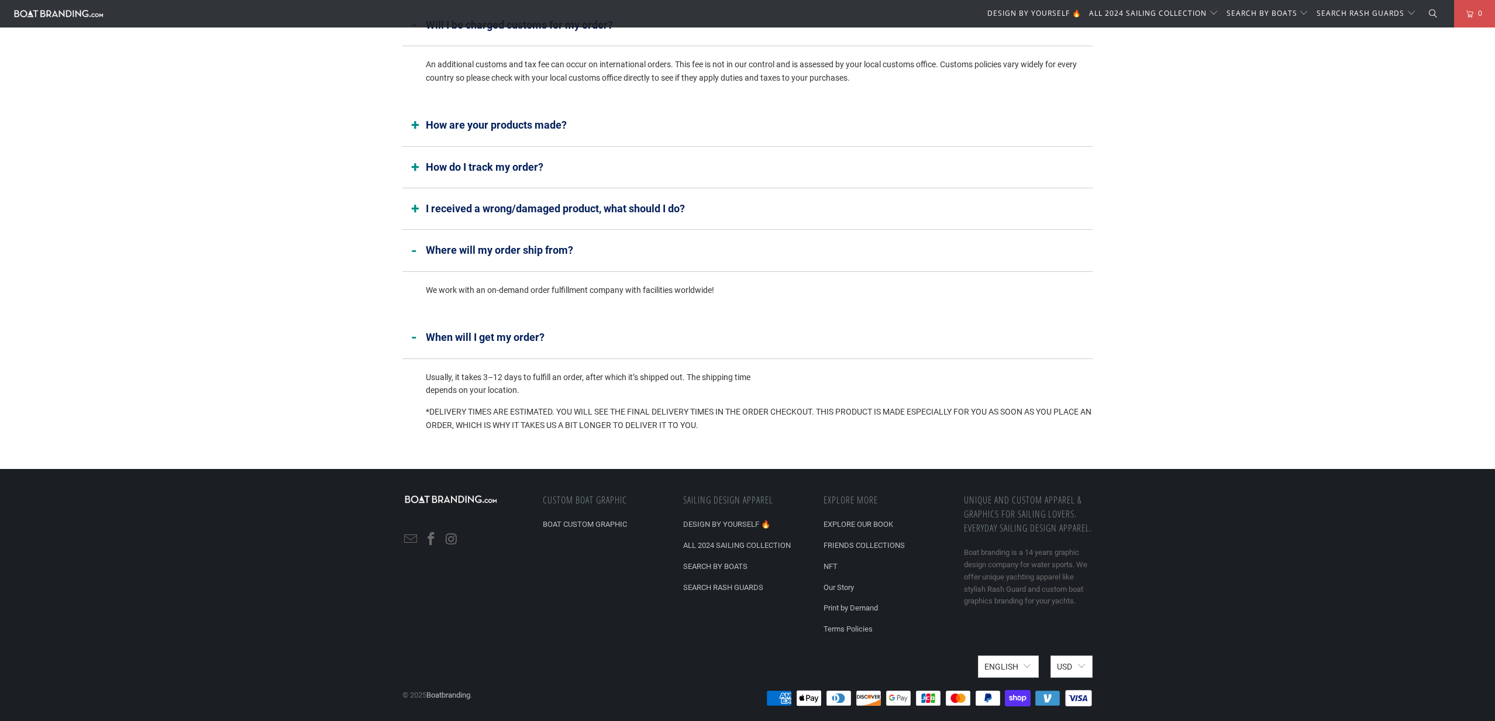
scroll to position [2014, 0]
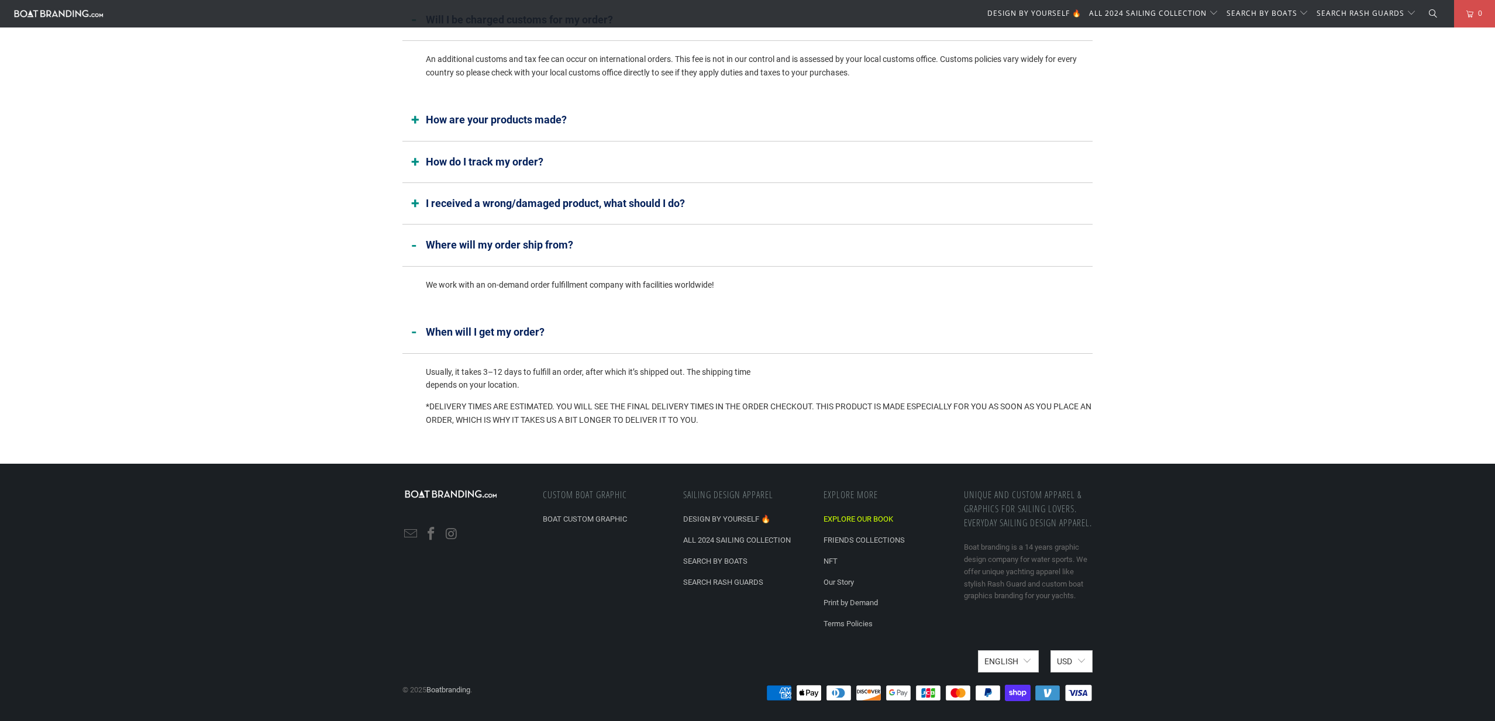
click at [851, 522] on link "EXPLORE OUR BOOK" at bounding box center [858, 519] width 70 height 9
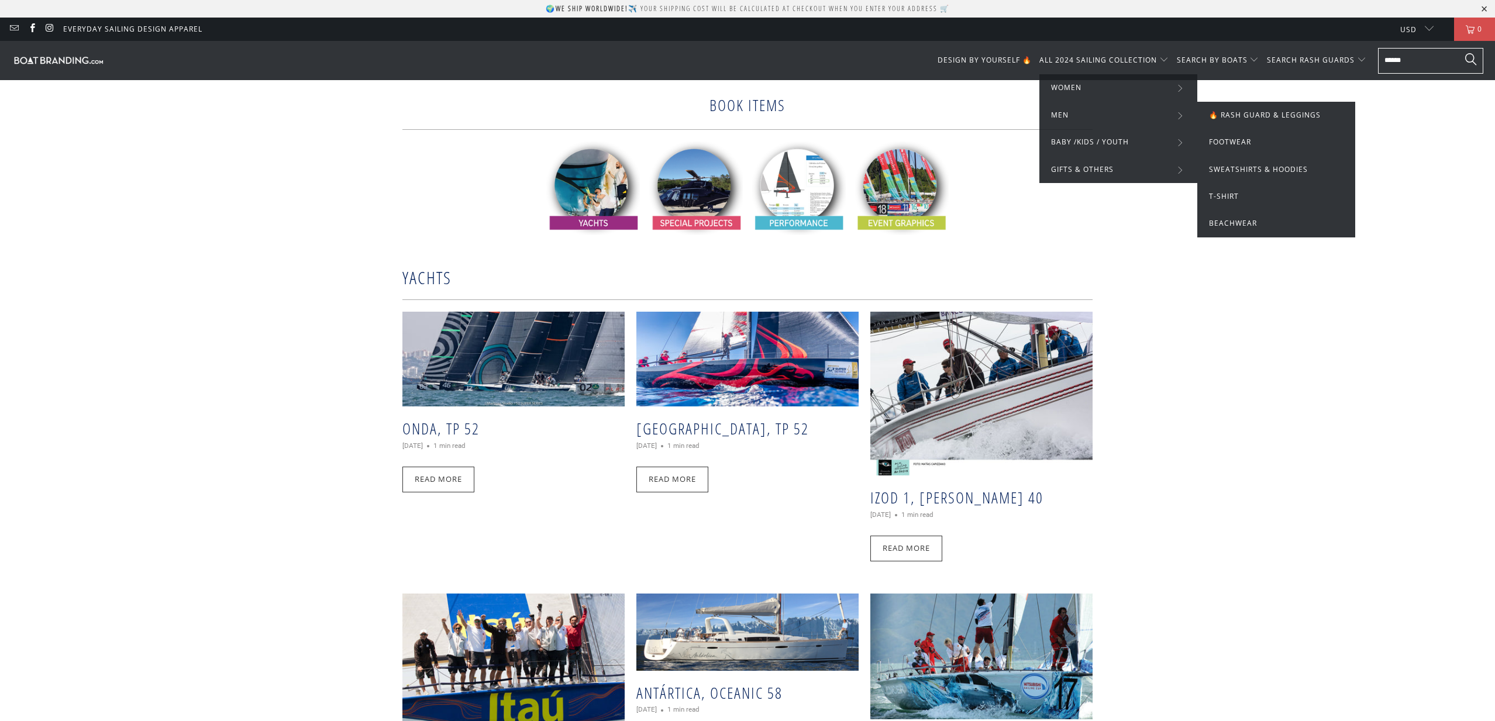
click at [1247, 118] on span "🔥 Rash Guard & Leggings" at bounding box center [1265, 115] width 112 height 10
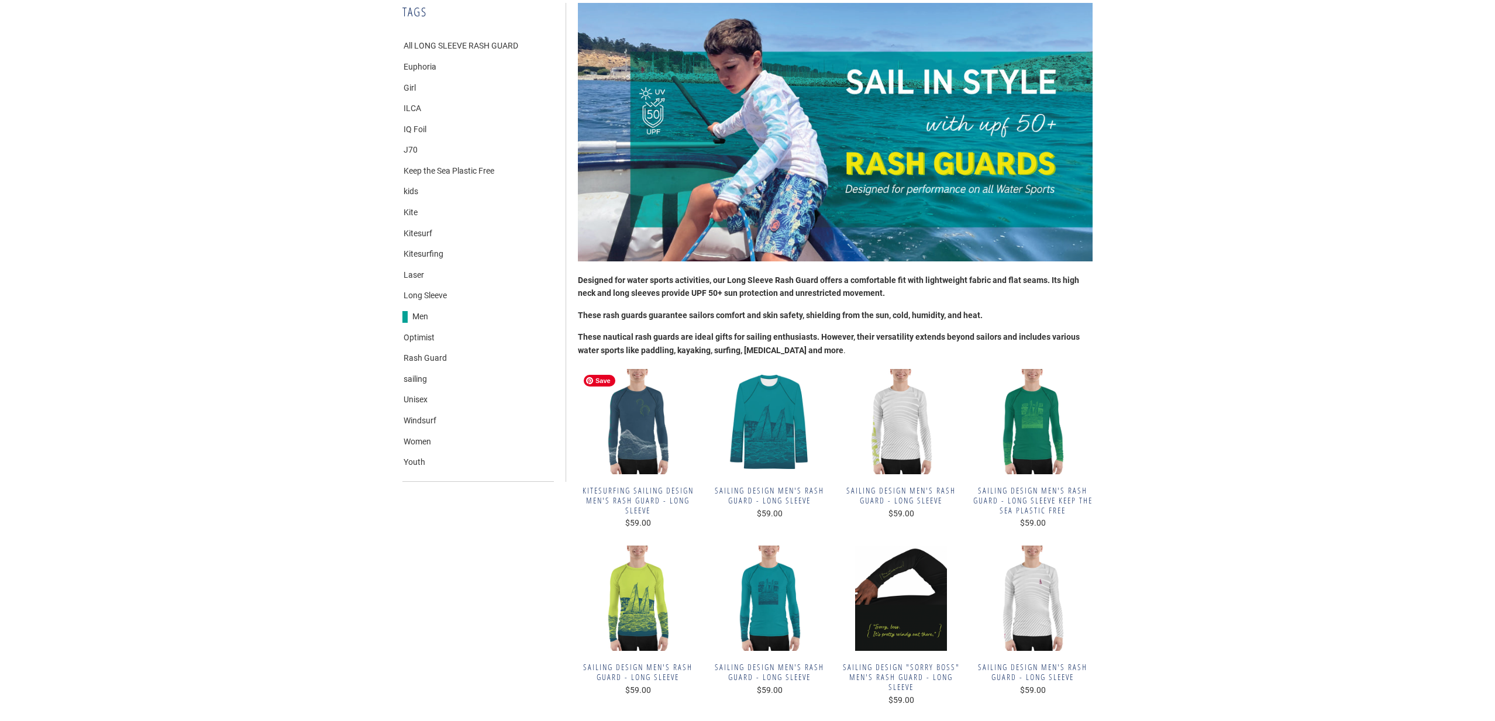
scroll to position [216, 0]
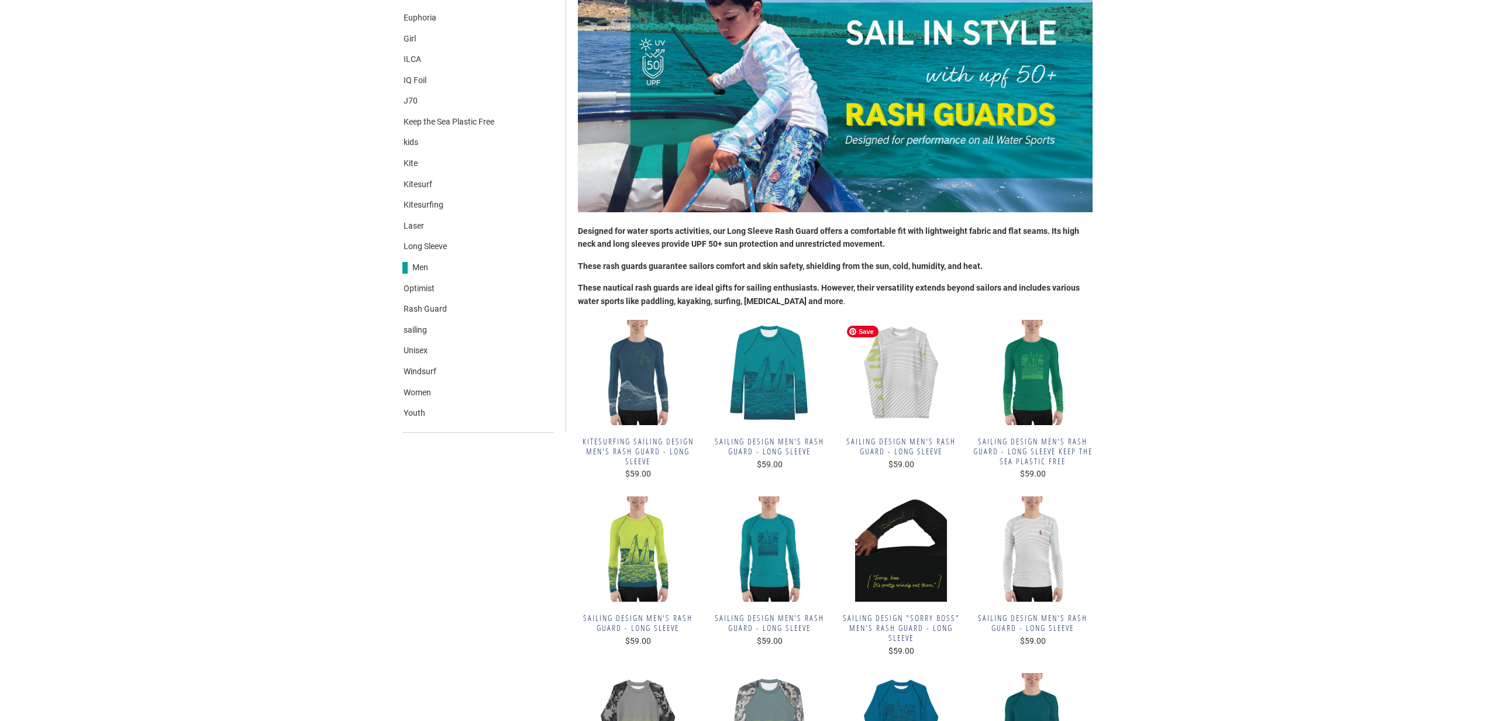
click at [905, 381] on img at bounding box center [901, 372] width 120 height 105
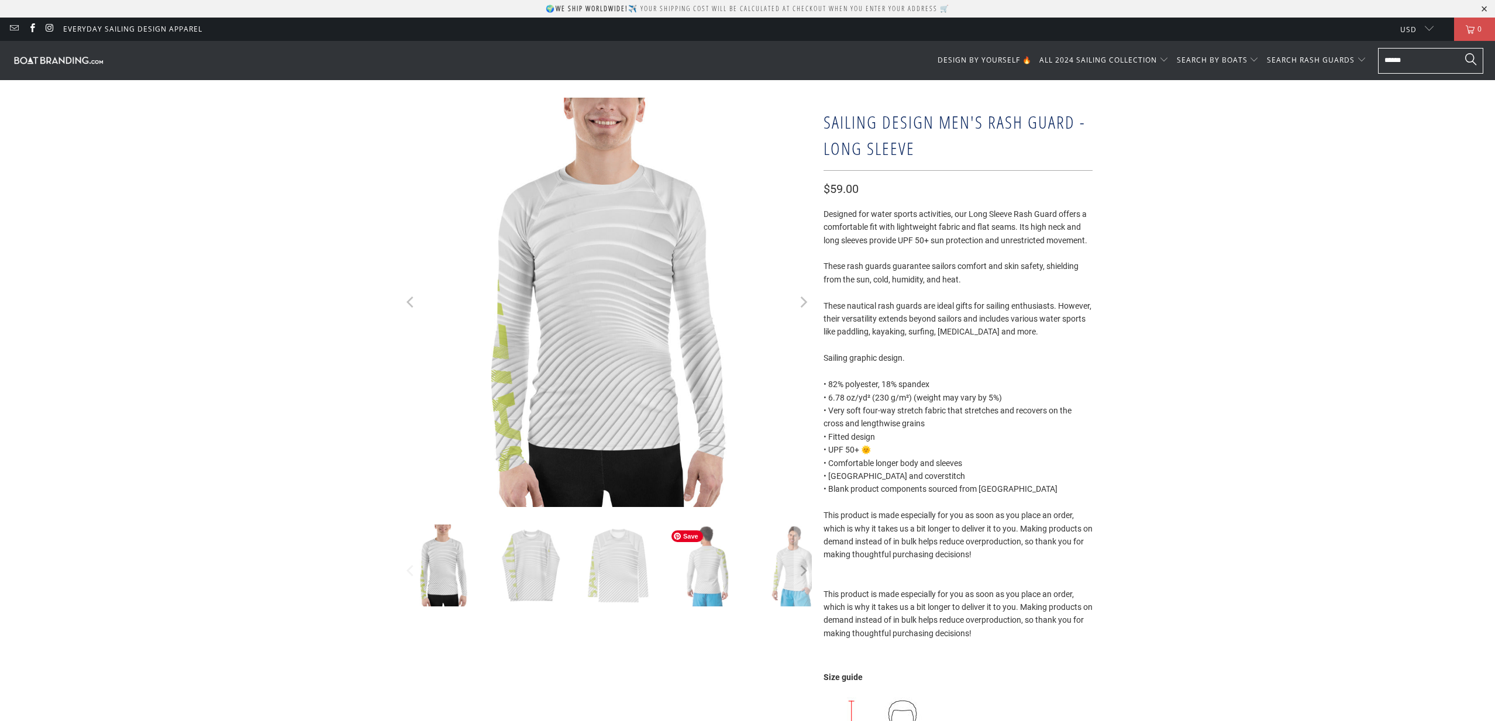
click at [716, 565] on img at bounding box center [706, 566] width 82 height 82
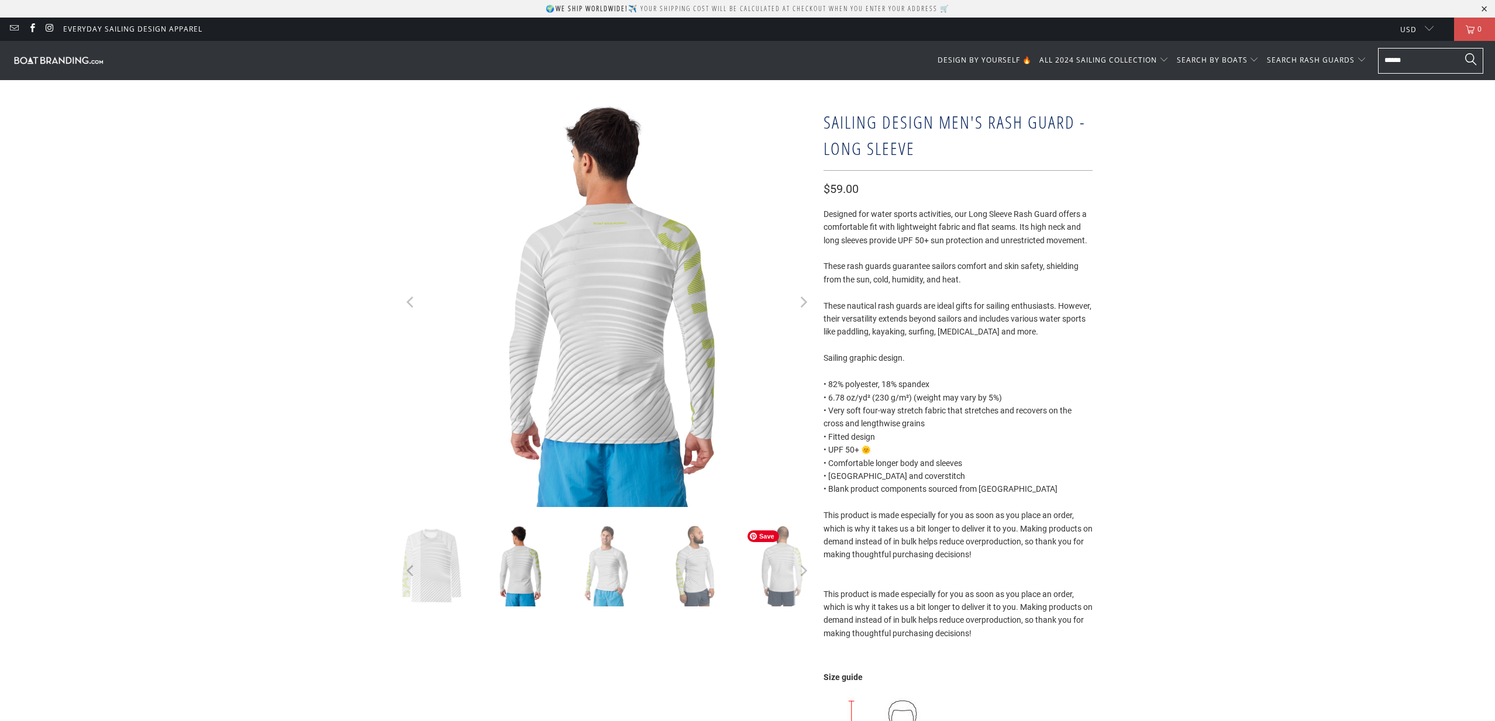
click at [788, 567] on img at bounding box center [782, 566] width 82 height 82
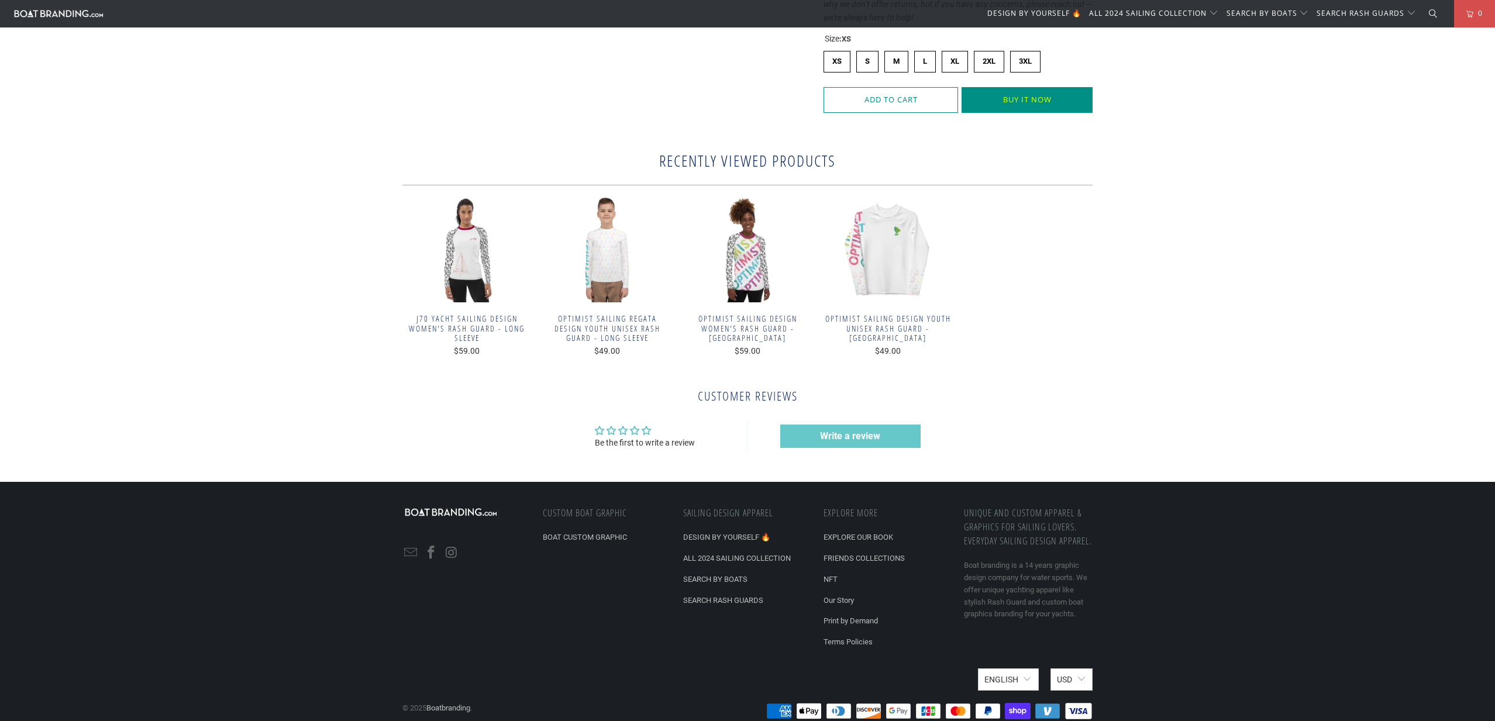
scroll to position [1331, 0]
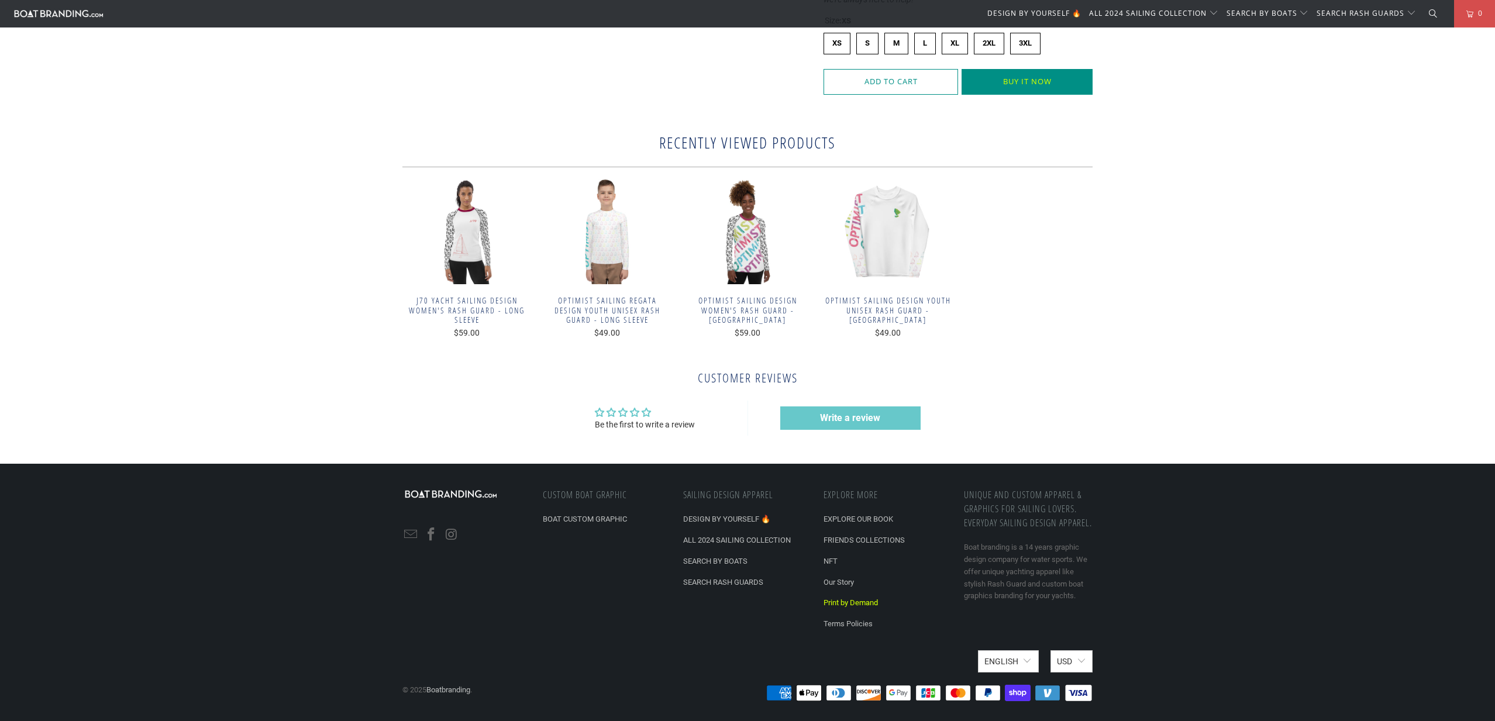
click at [863, 602] on link "Print by Demand" at bounding box center [850, 602] width 54 height 9
